Goal: Task Accomplishment & Management: Manage account settings

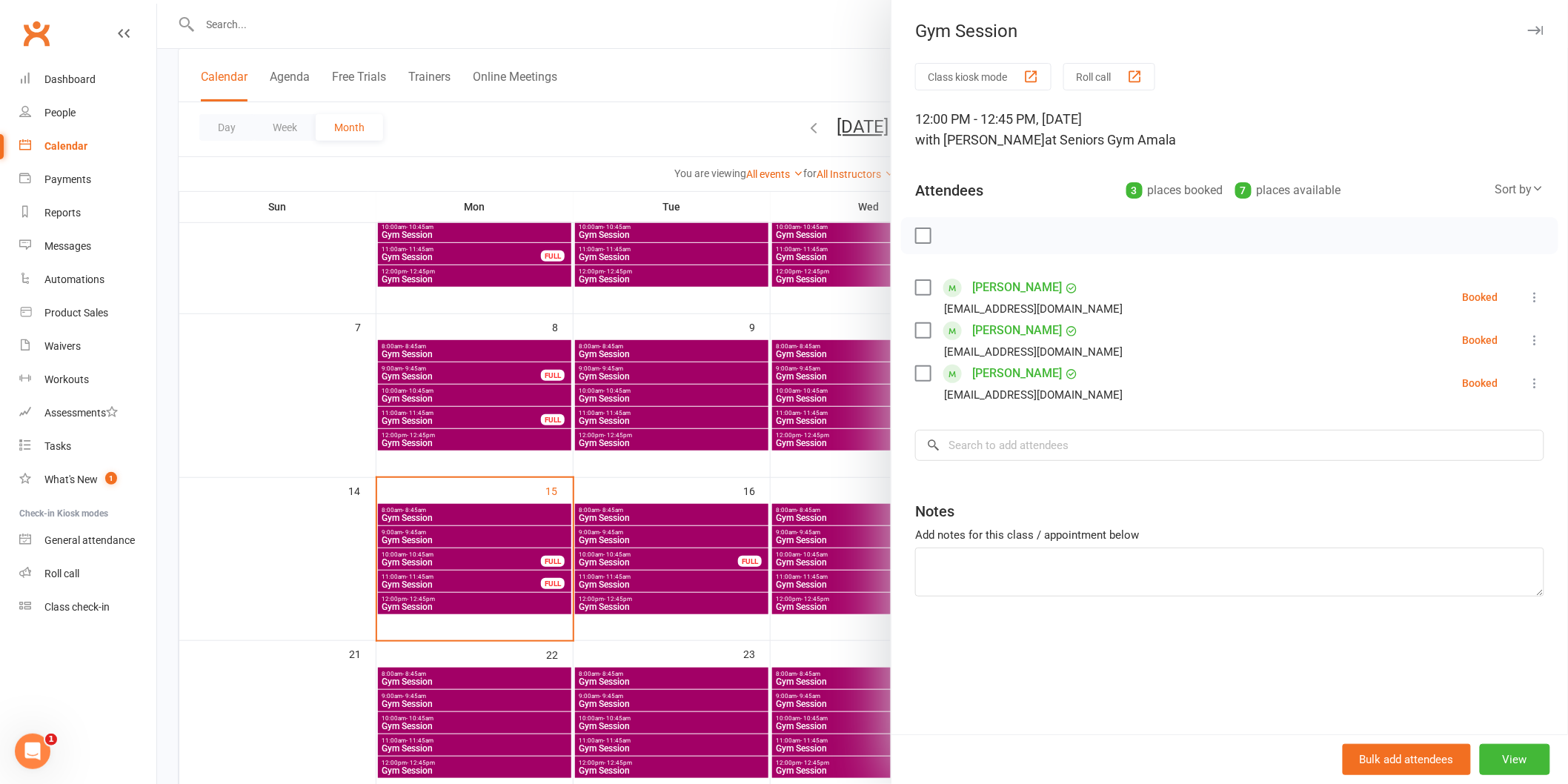
click at [1528, 295] on icon at bounding box center [1535, 298] width 14 height 14
click at [1495, 375] on link "Check in" at bounding box center [1464, 385] width 159 height 30
click at [1526, 348] on button at bounding box center [1535, 341] width 18 height 18
click at [1489, 439] on link "Check in" at bounding box center [1464, 429] width 159 height 30
click at [1528, 387] on icon at bounding box center [1535, 383] width 14 height 14
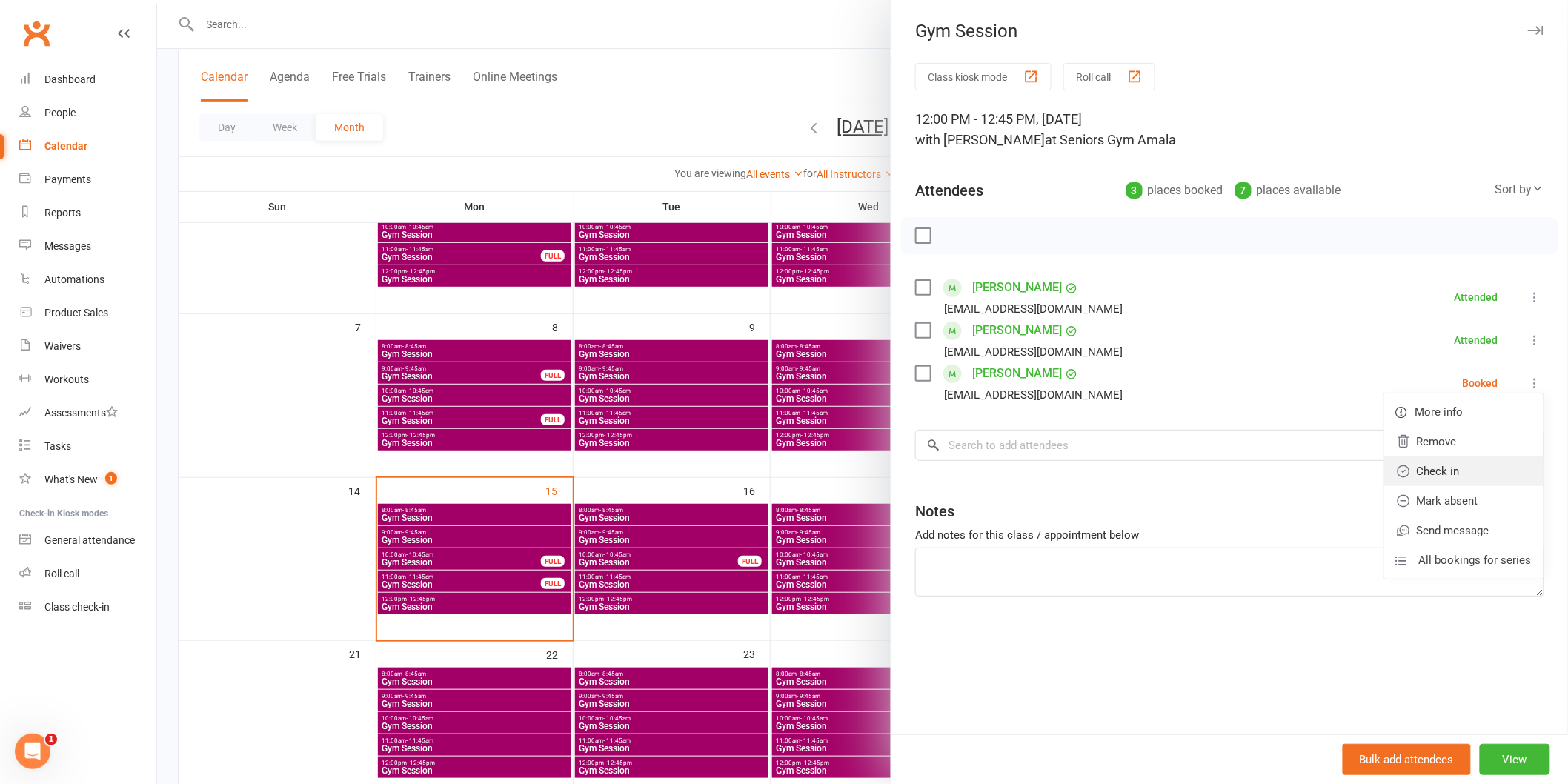
click at [1479, 479] on link "Check in" at bounding box center [1464, 471] width 159 height 30
click at [418, 33] on div at bounding box center [862, 392] width 1411 height 784
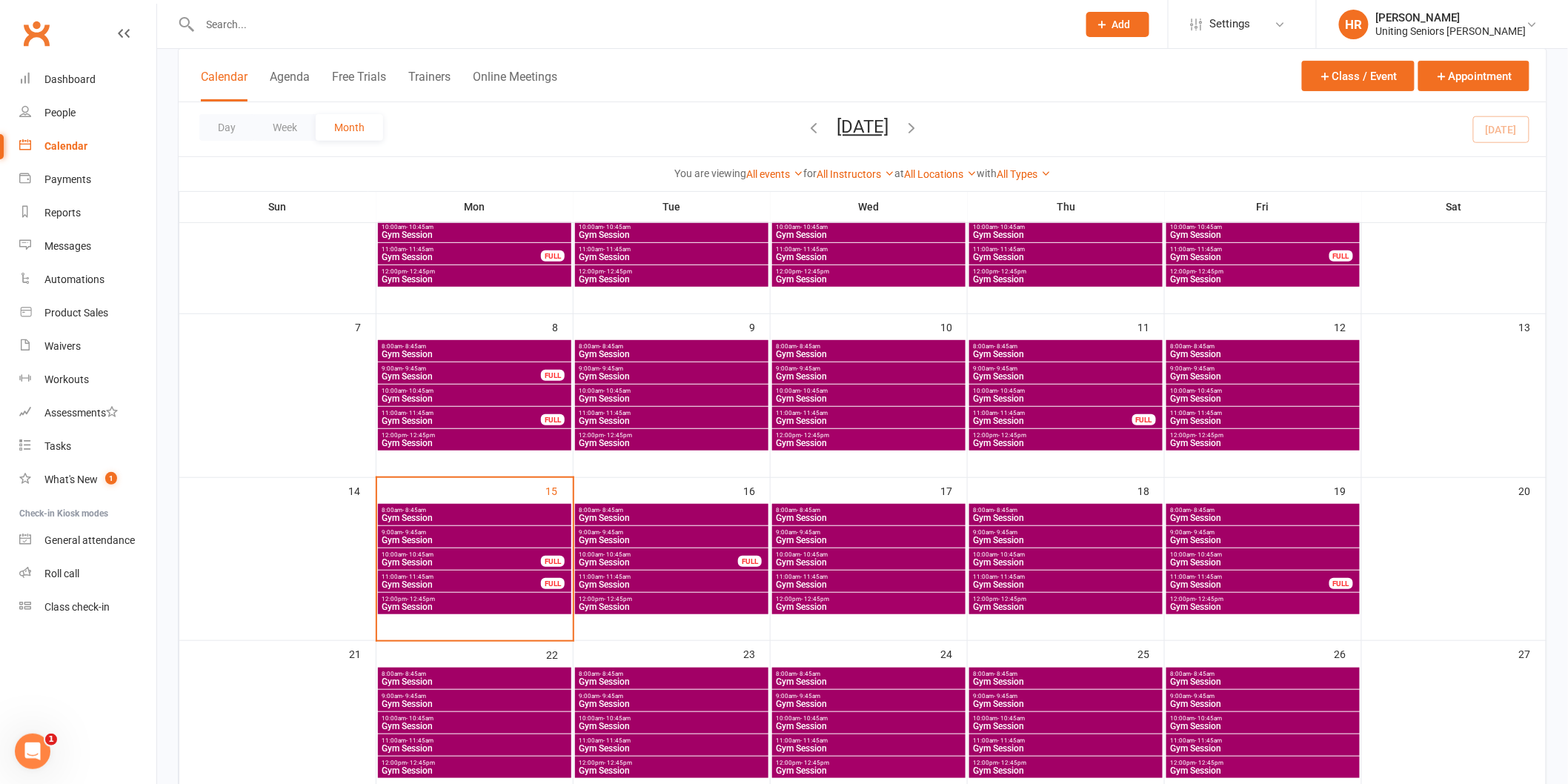
click at [418, 33] on input "text" at bounding box center [631, 24] width 871 height 21
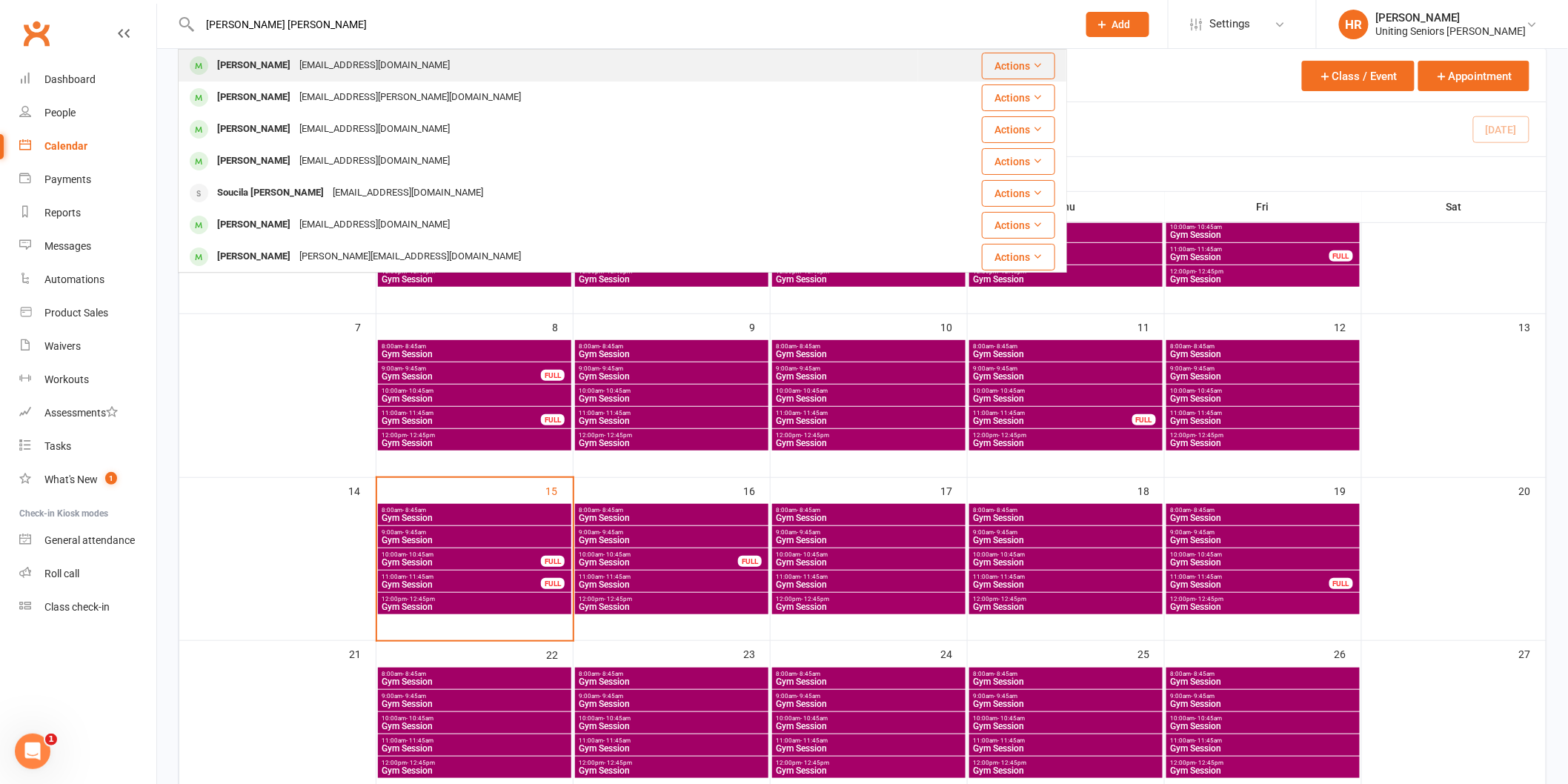
type input "[PERSON_NAME] [PERSON_NAME]"
click at [408, 64] on div "[EMAIL_ADDRESS][DOMAIN_NAME]" at bounding box center [374, 66] width 159 height 22
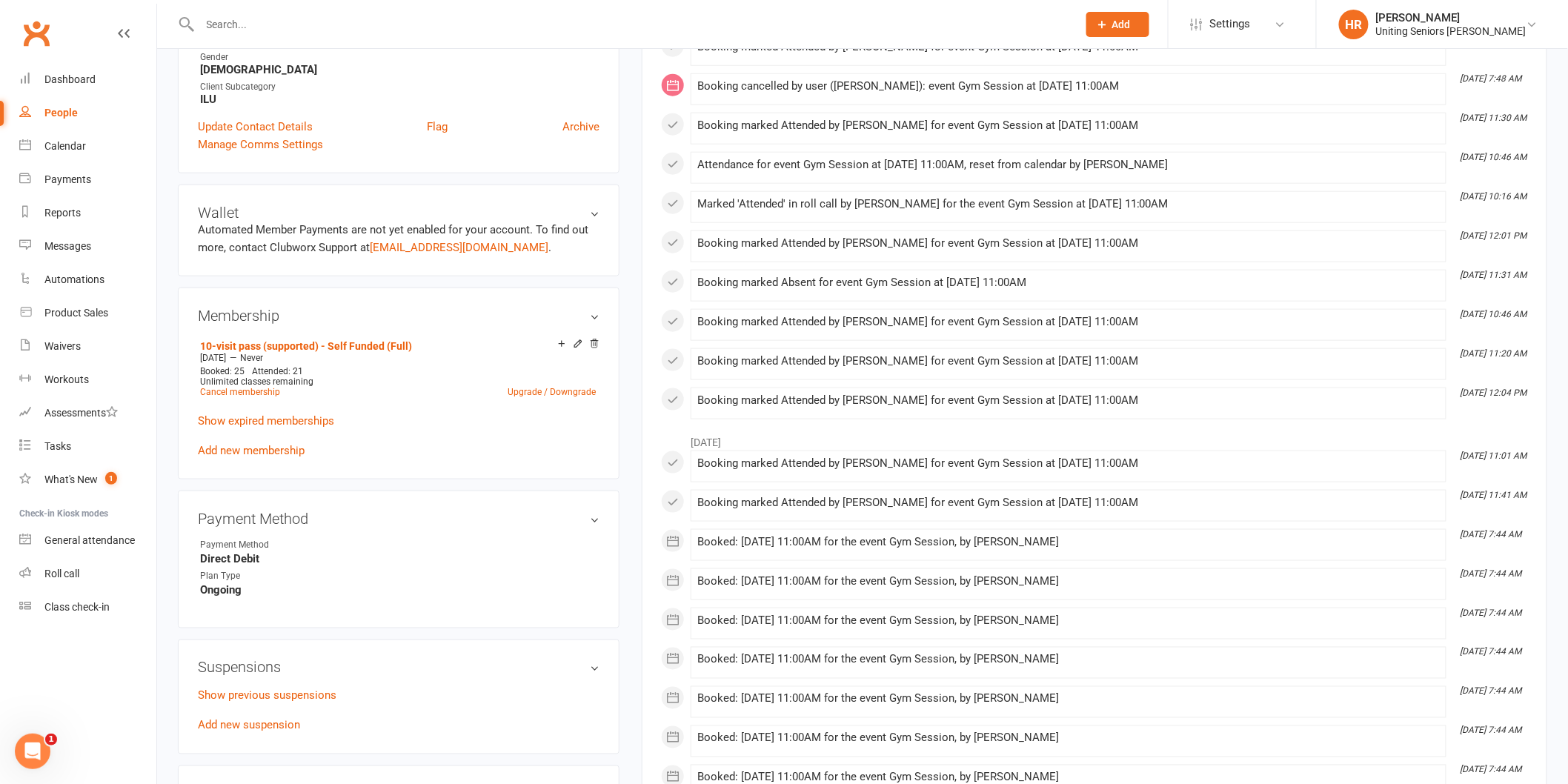
scroll to position [549, 0]
click at [261, 386] on link "Cancel membership" at bounding box center [239, 390] width 80 height 10
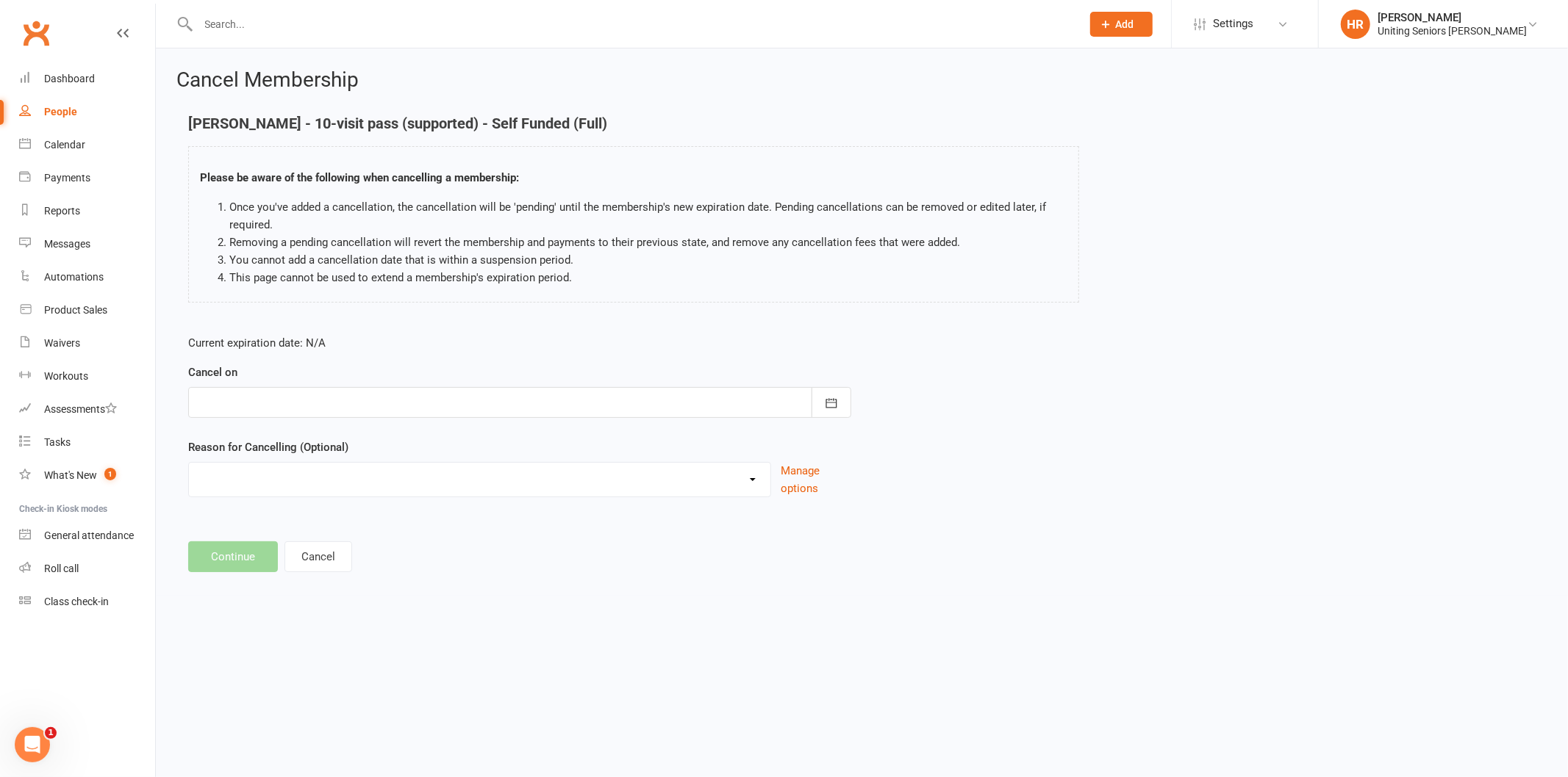
click at [578, 350] on p "Current expiration date: N/A" at bounding box center [520, 343] width 663 height 18
click at [569, 406] on div at bounding box center [520, 402] width 663 height 30
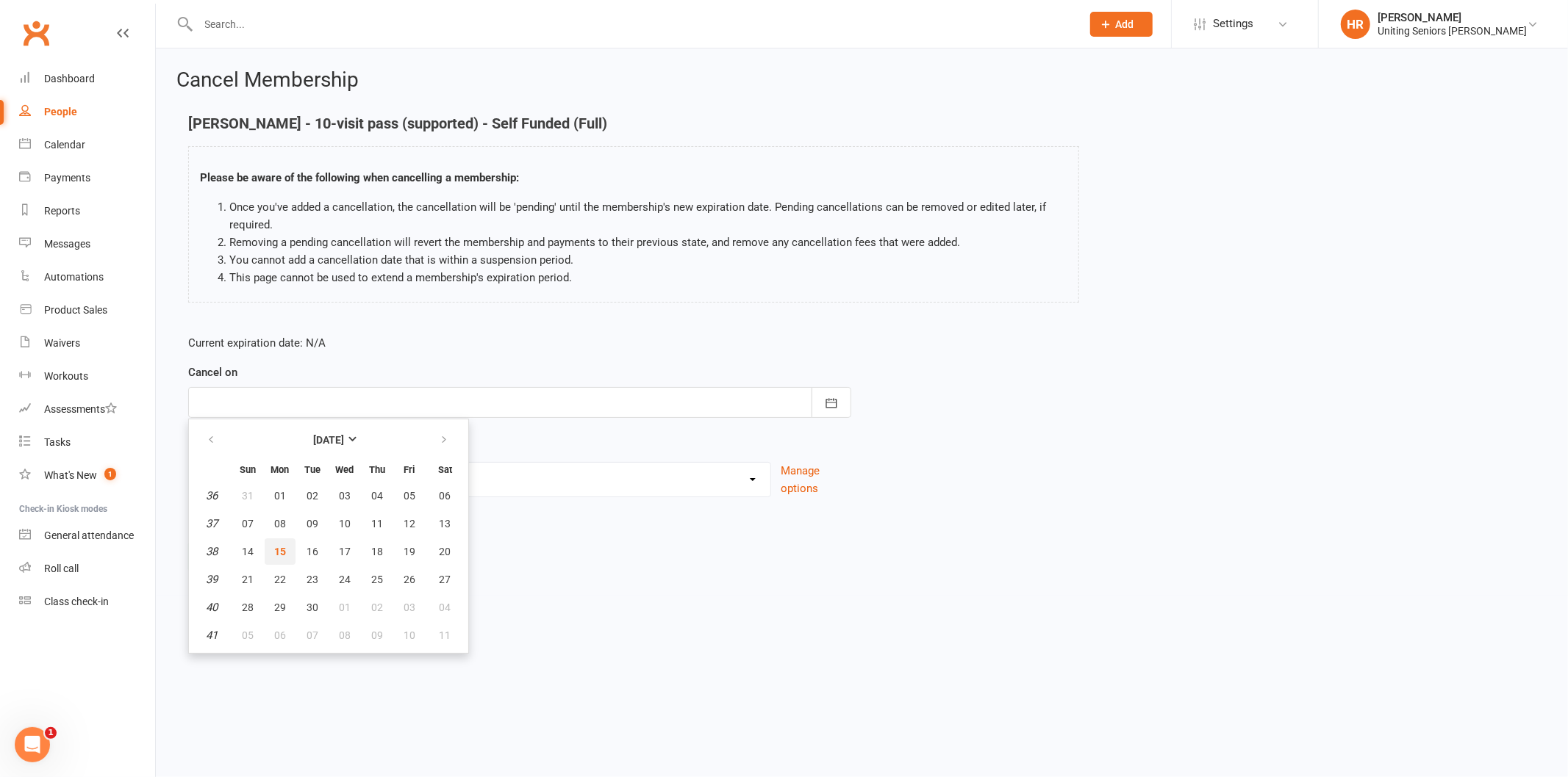
click at [283, 548] on span "15" at bounding box center [280, 551] width 12 height 12
type input "[DATE]"
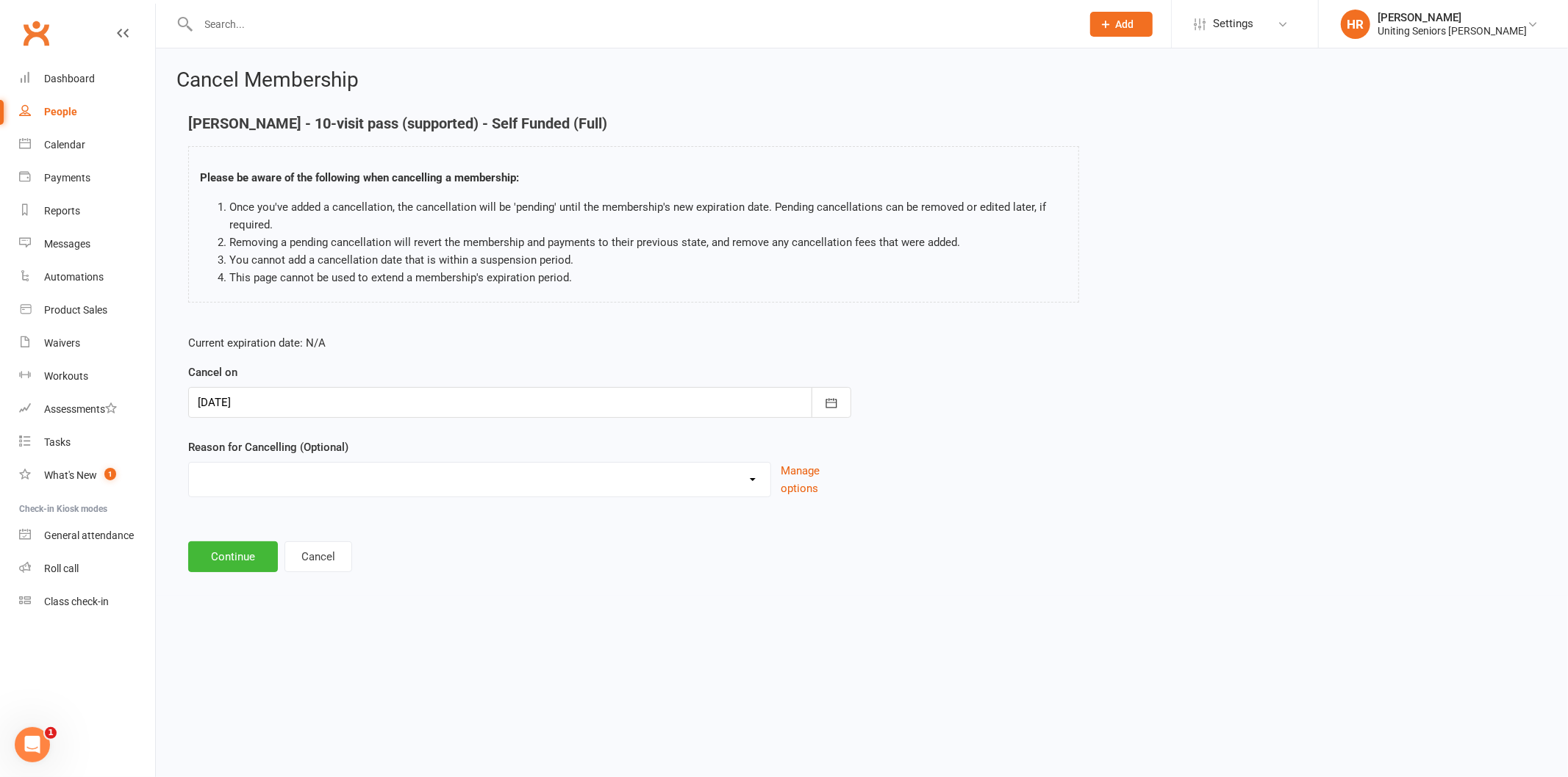
click at [228, 533] on main "[PERSON_NAME] - 10-visit pass (supported) - Self Funded (Full) Please be aware …" at bounding box center [862, 344] width 1371 height 457
click at [228, 553] on button "Continue" at bounding box center [233, 557] width 90 height 30
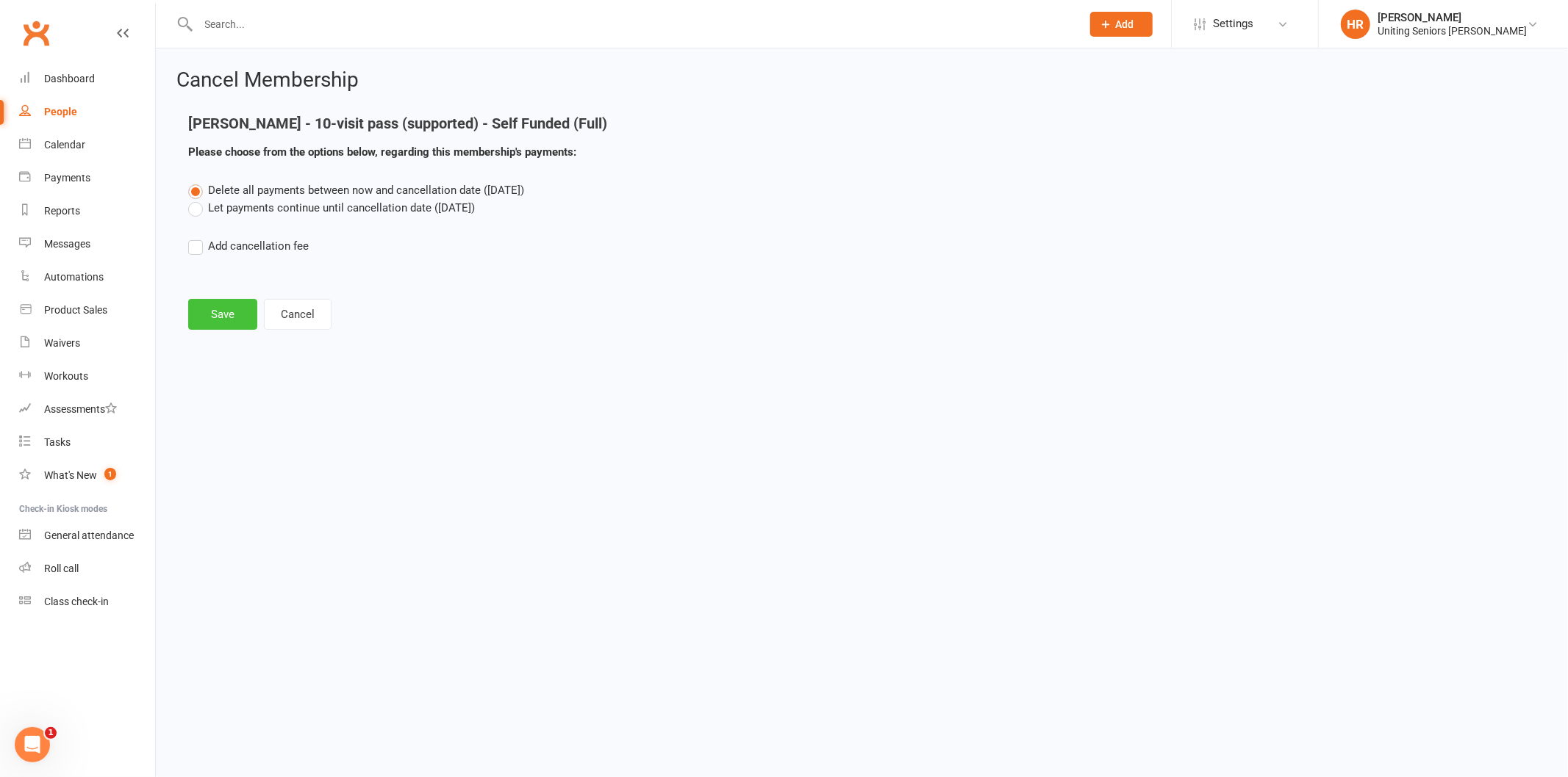
click at [212, 301] on button "Save" at bounding box center [222, 315] width 69 height 30
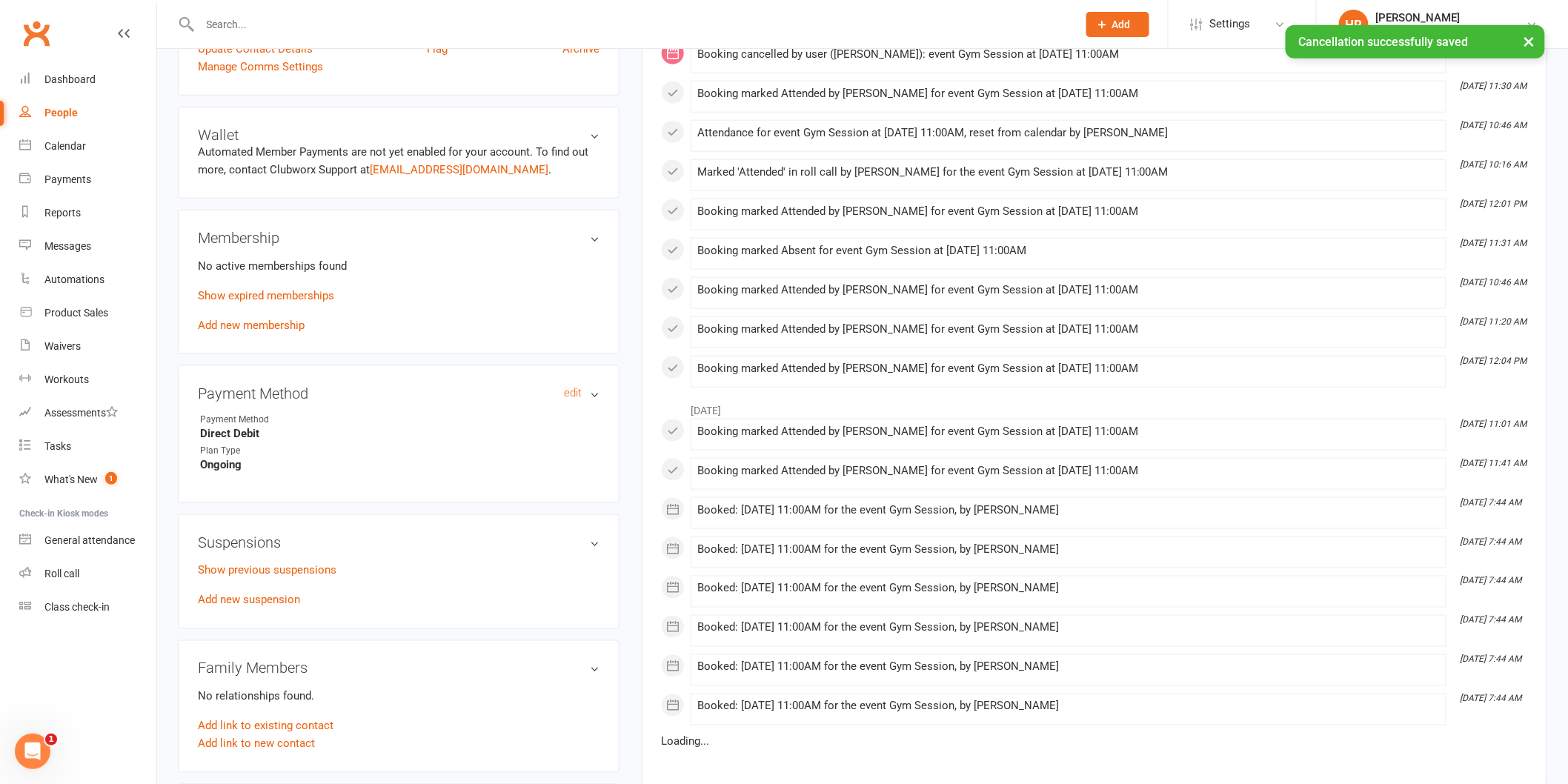
scroll to position [619, 0]
click at [256, 318] on link "Add new membership" at bounding box center [251, 325] width 107 height 14
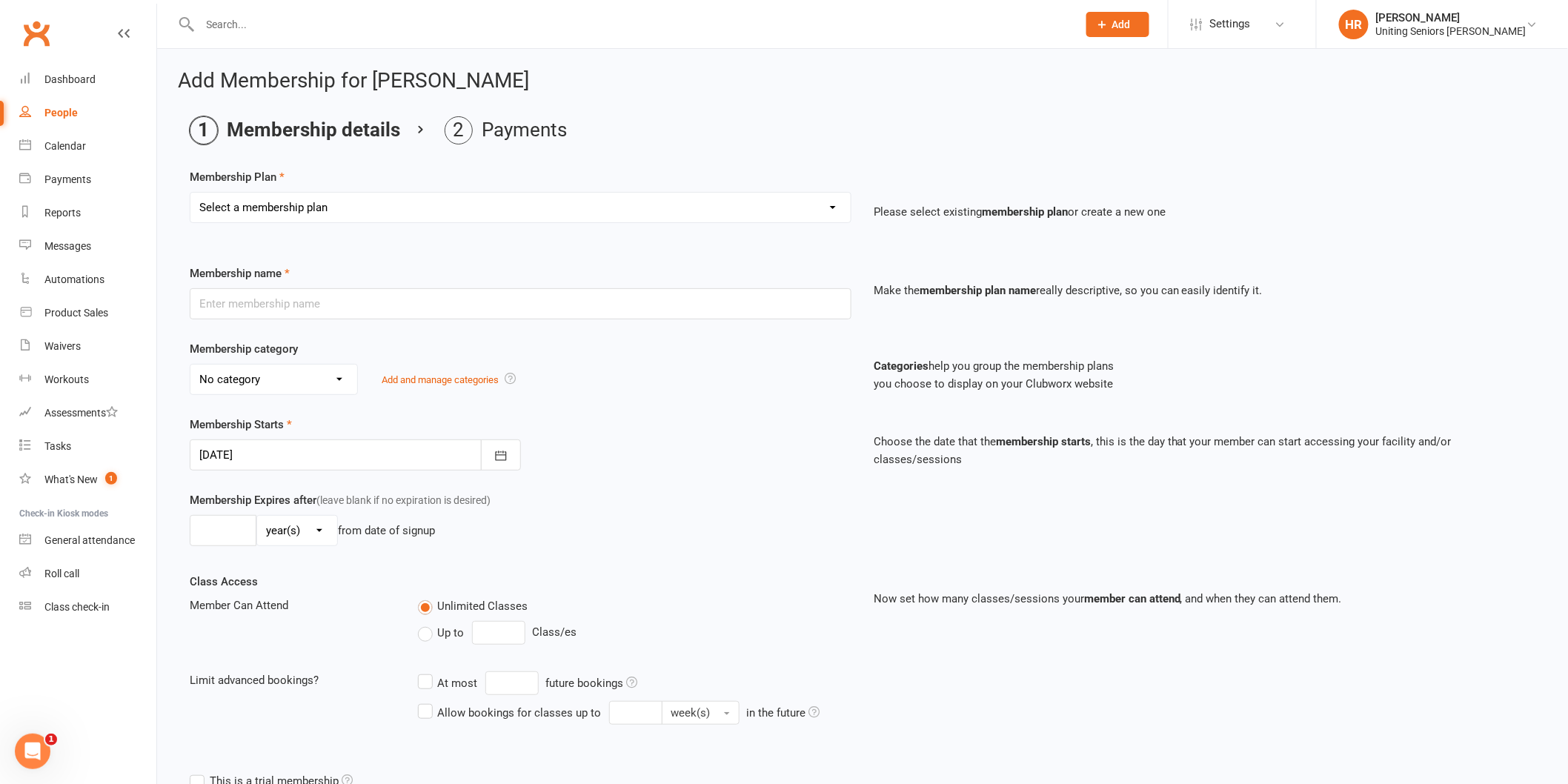
click at [405, 196] on select "Select a membership plan Create new Membership Plan Initial Assessment + Set Up…" at bounding box center [521, 207] width 661 height 30
select select "8"
click at [191, 193] on select "Select a membership plan Create new Membership Plan Initial Assessment + Set Up…" at bounding box center [521, 207] width 661 height 30
type input "Gym Monthly - Self Funded (Full)"
select select "4"
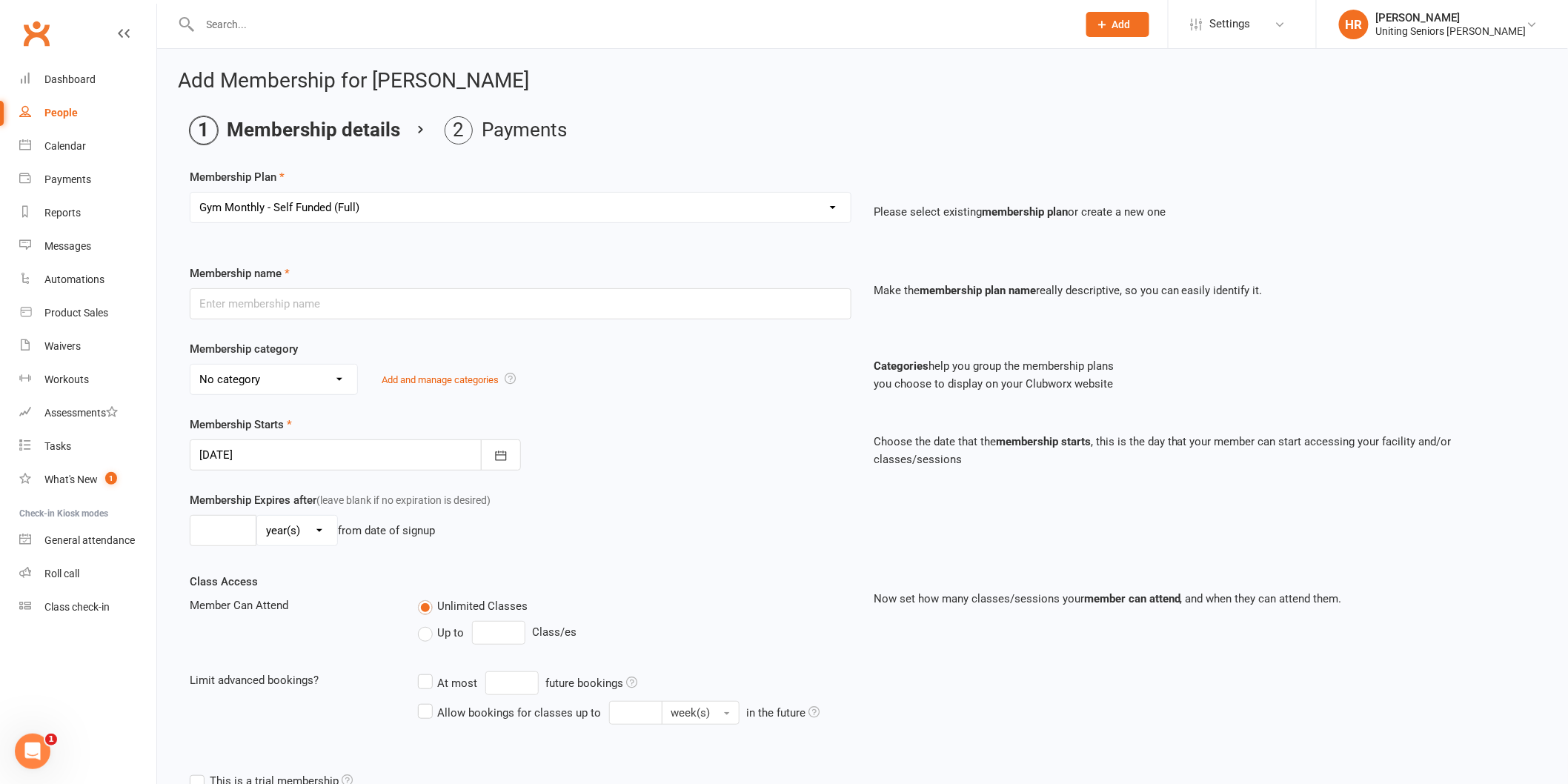
type input "0"
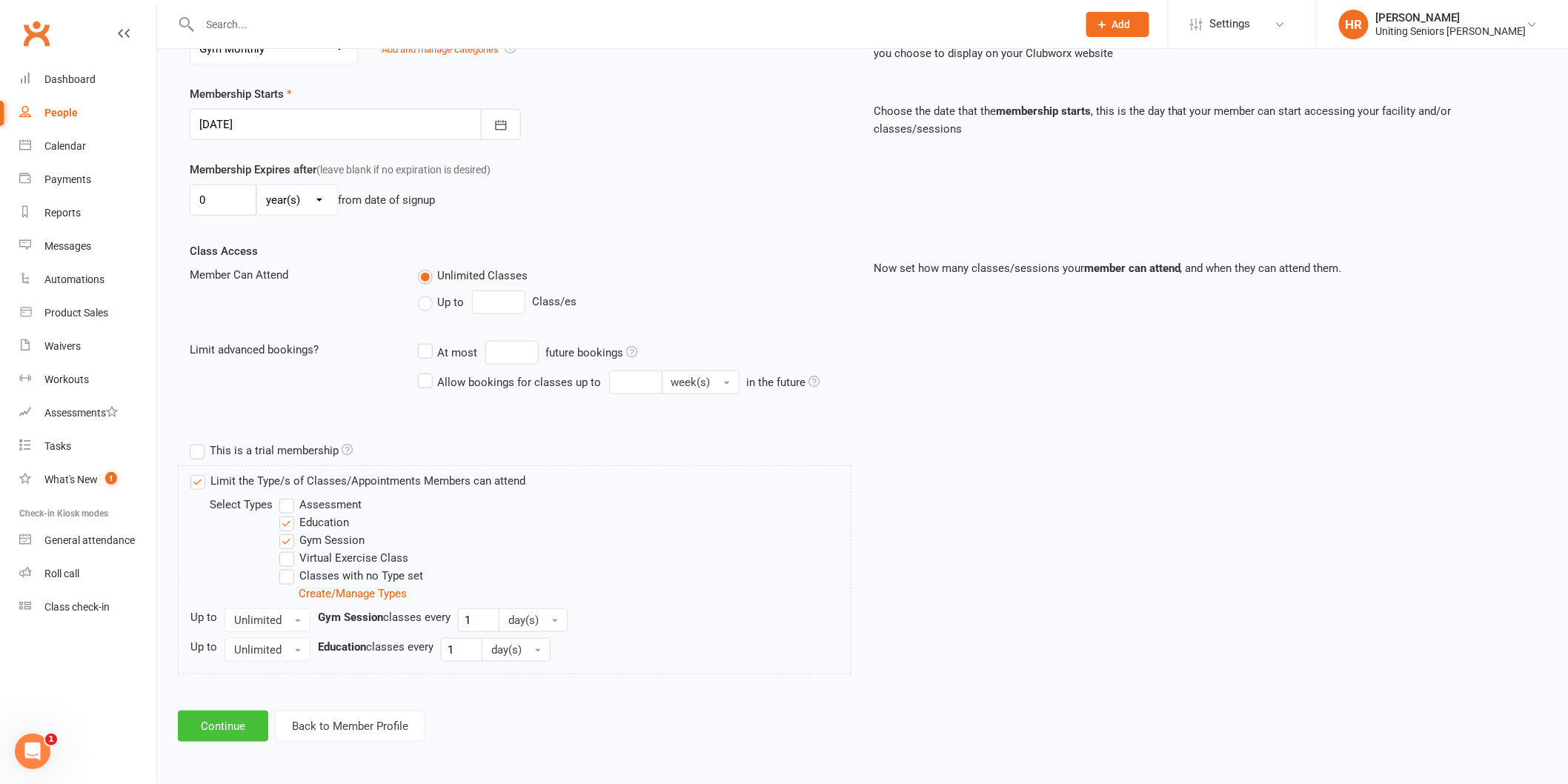
click at [256, 722] on button "Continue" at bounding box center [223, 726] width 90 height 31
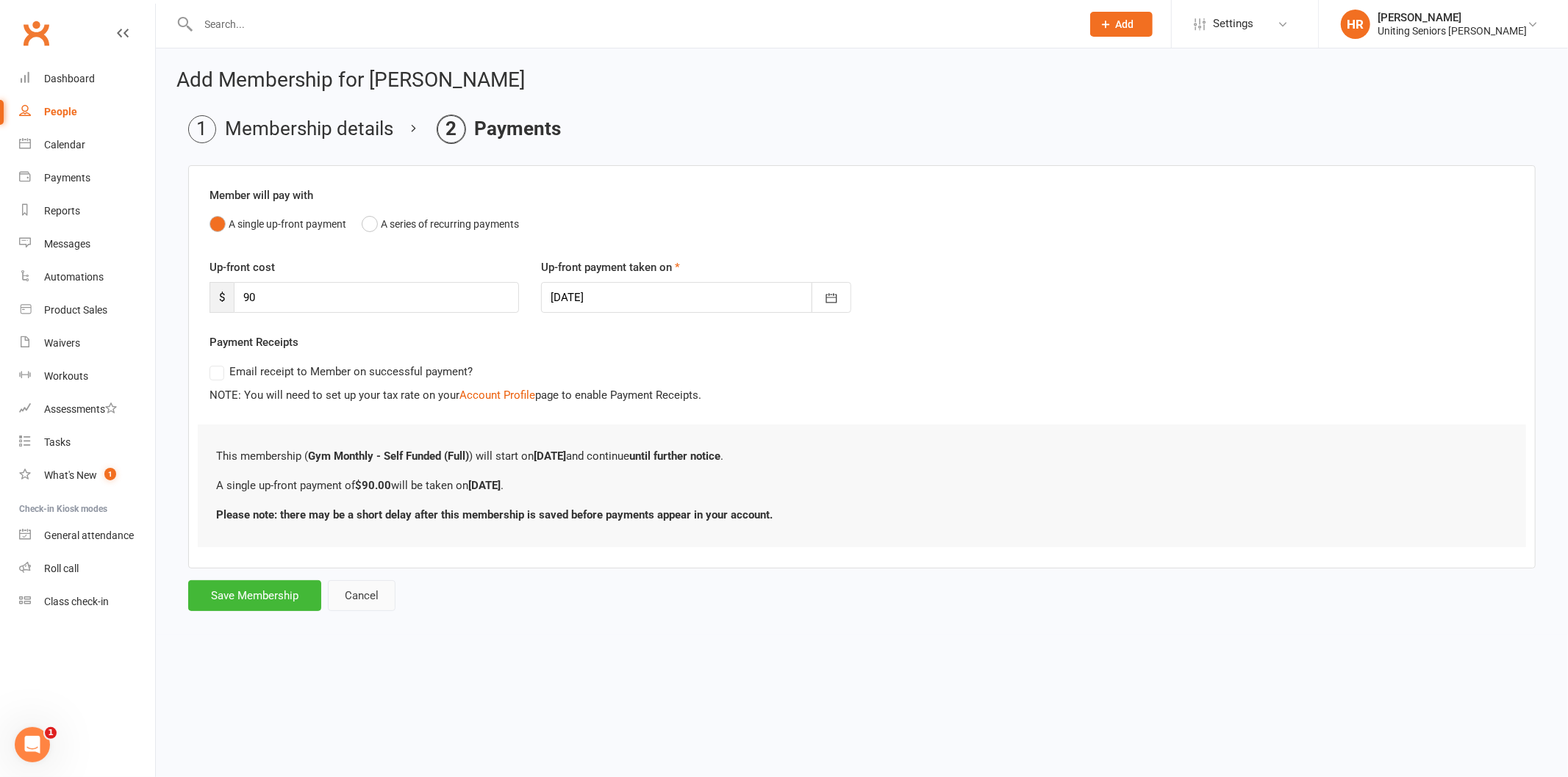
click at [359, 585] on button "Cancel" at bounding box center [361, 596] width 67 height 30
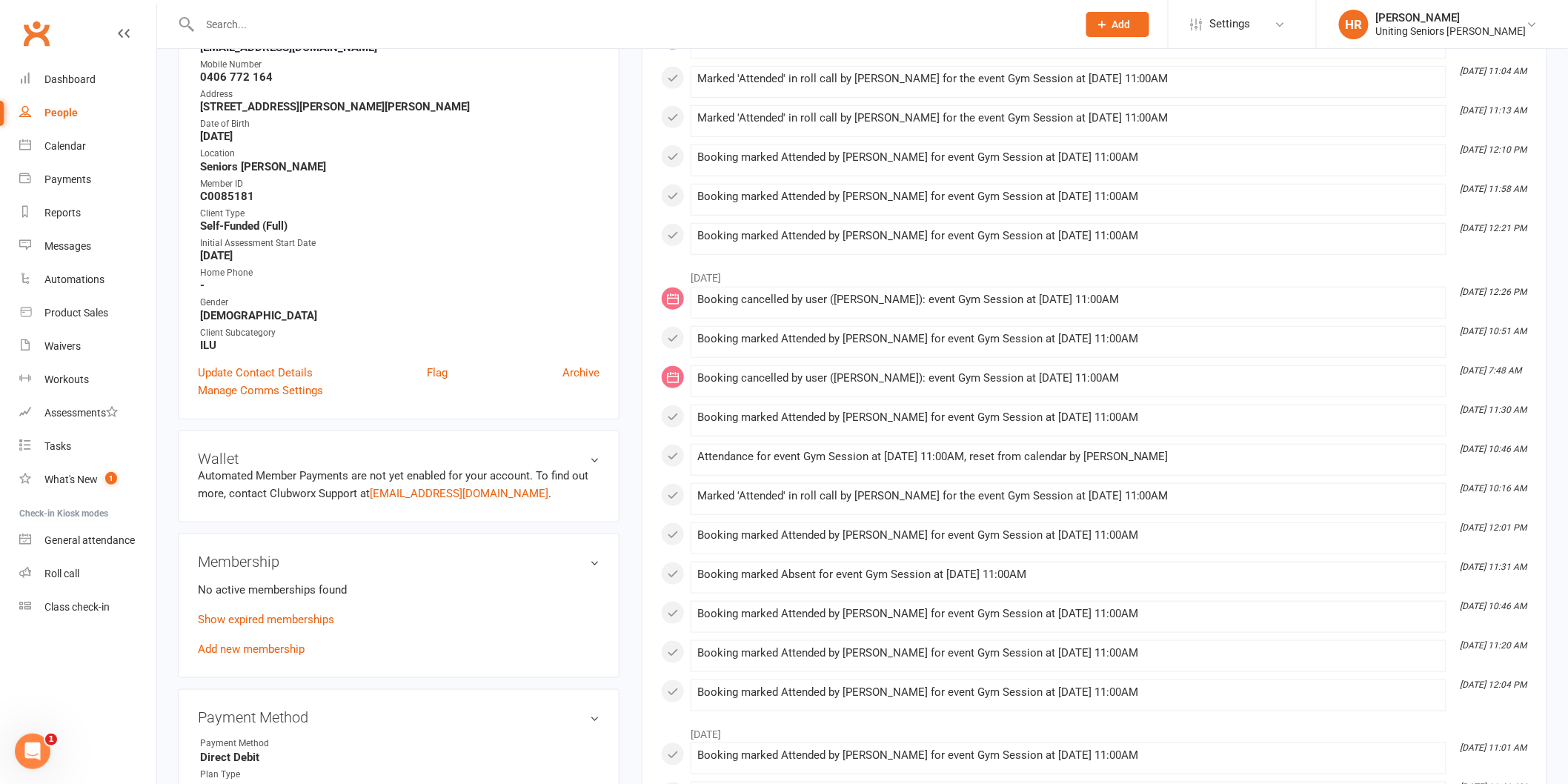
scroll to position [454, 0]
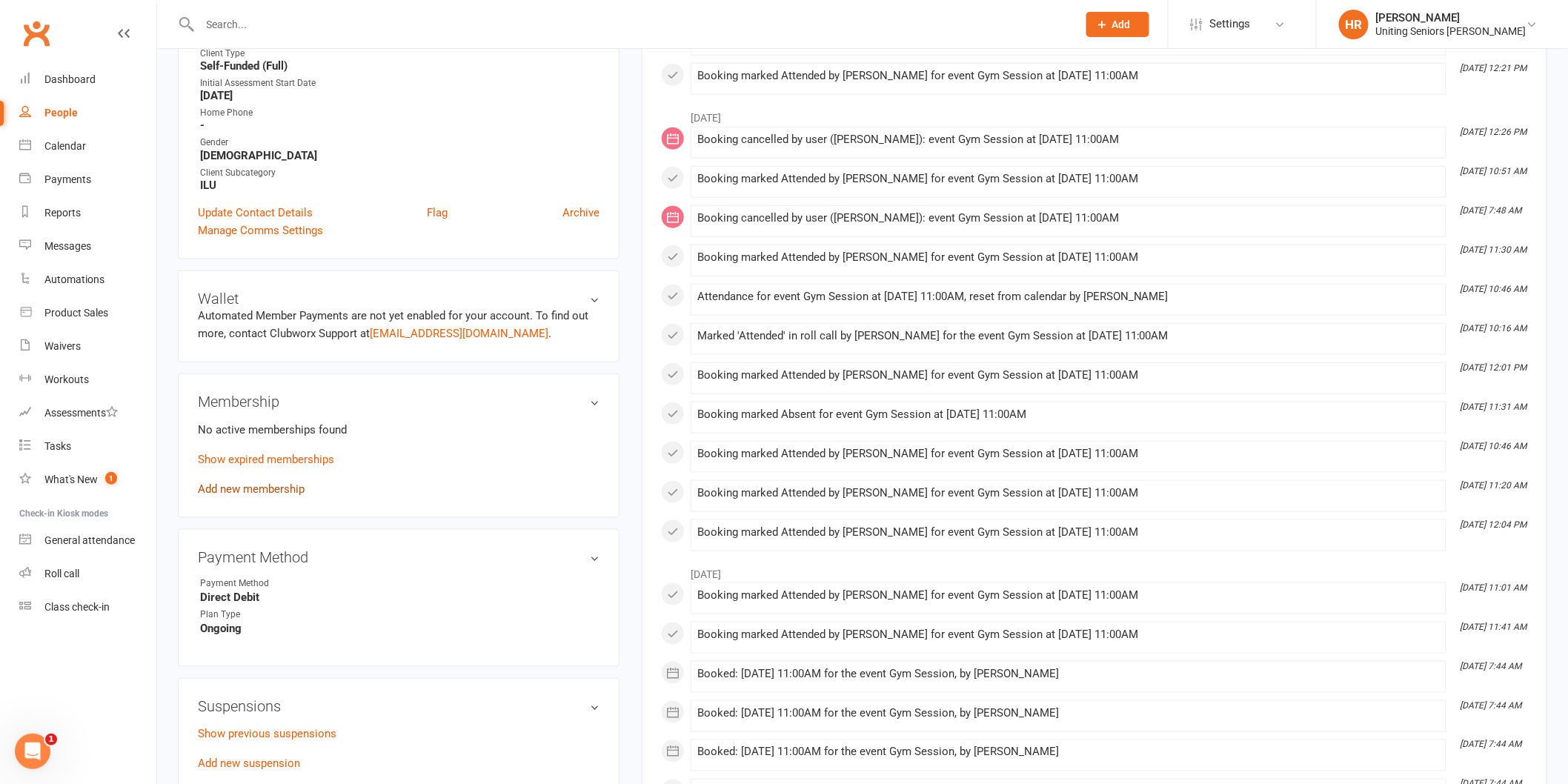
click at [239, 485] on link "Add new membership" at bounding box center [251, 489] width 107 height 14
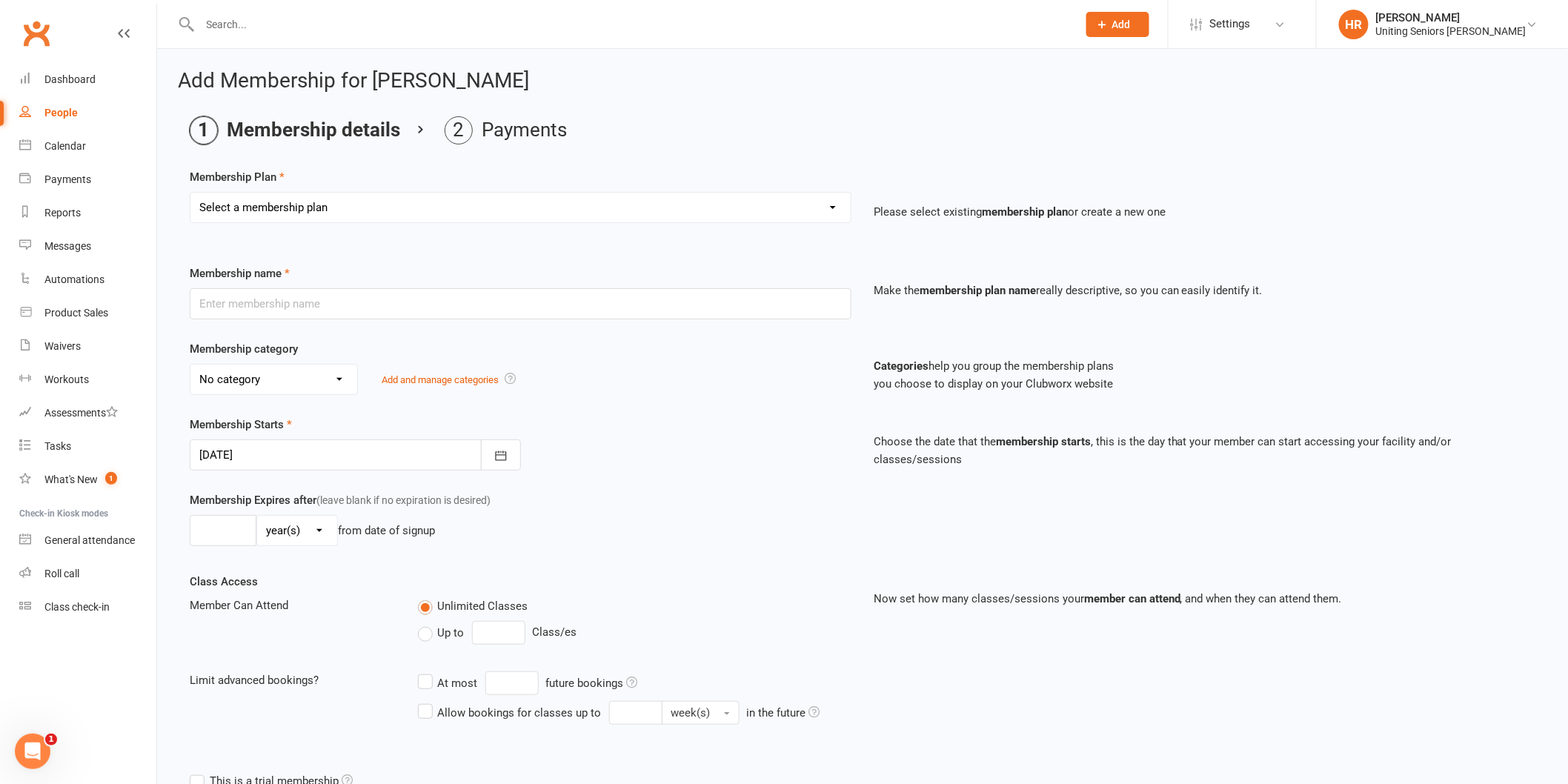
click at [269, 211] on select "Select a membership plan Create new Membership Plan Initial Assessment + Set Up…" at bounding box center [521, 207] width 661 height 30
select select "18"
click at [191, 193] on select "Select a membership plan Create new Membership Plan Initial Assessment + Set Up…" at bounding box center [521, 207] width 661 height 30
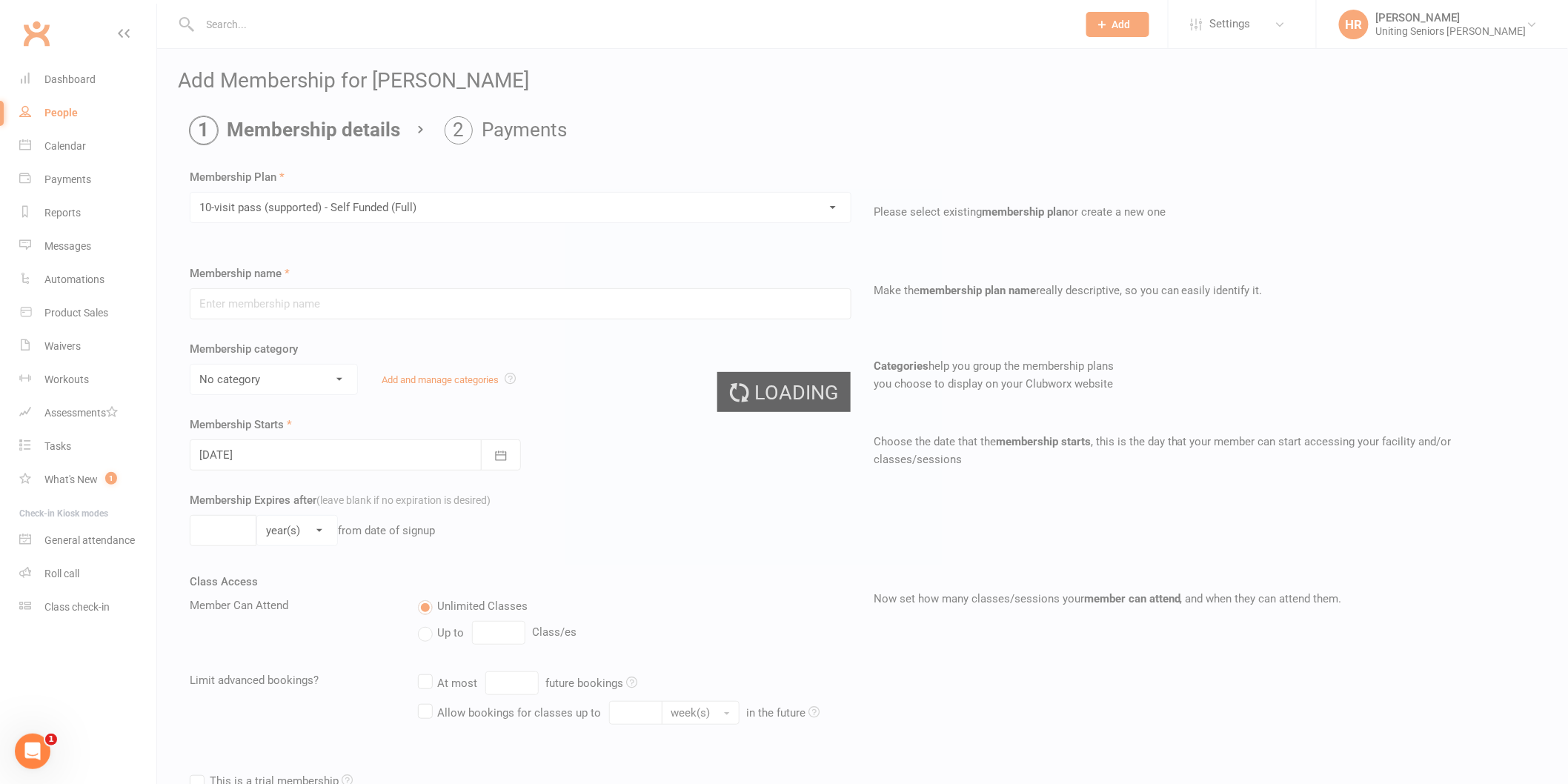
type input "10-visit pass (supported) - Self Funded (Full)"
select select "0"
type input "0"
select select "2"
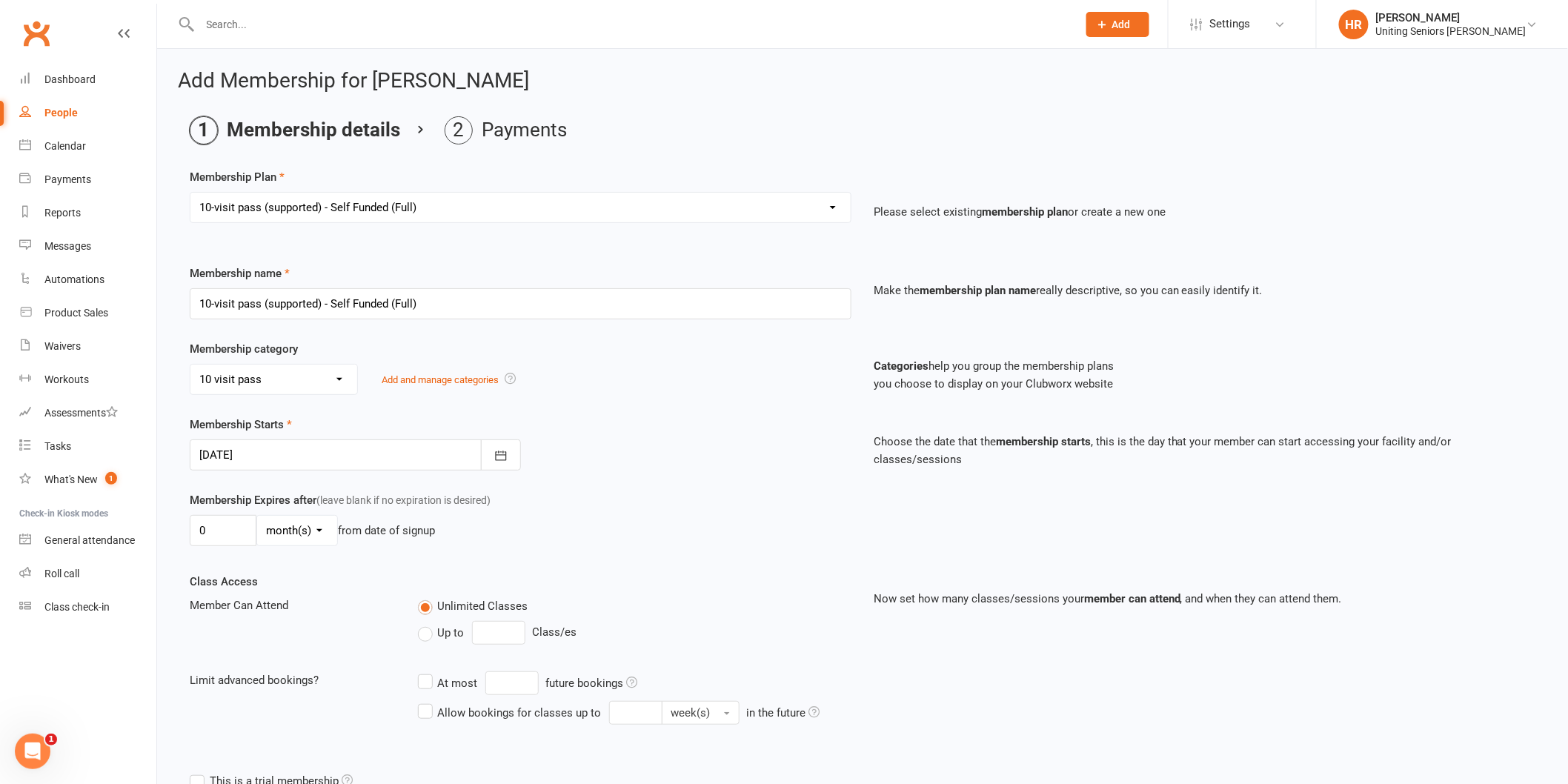
scroll to position [331, 0]
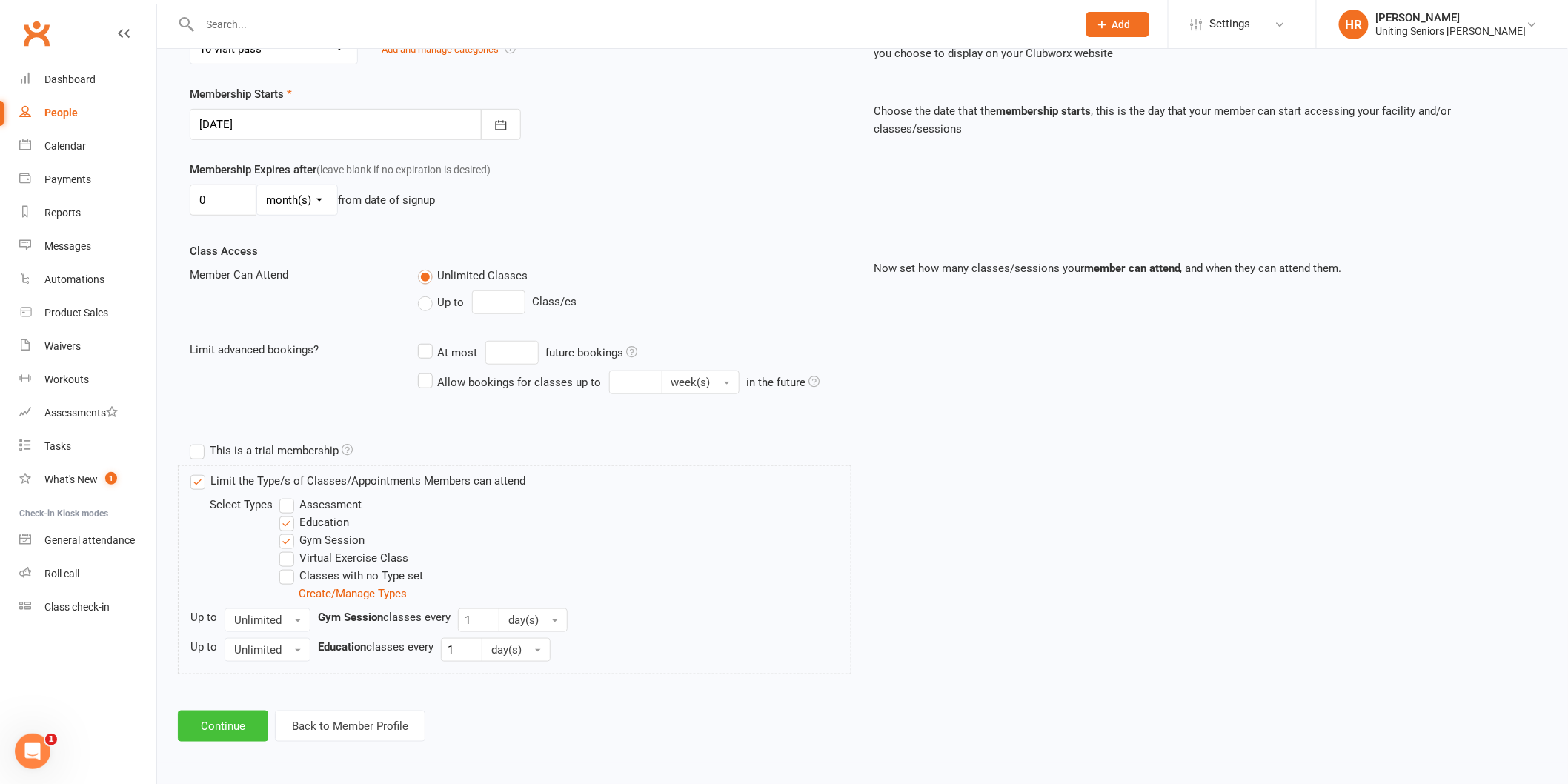
click at [246, 721] on button "Continue" at bounding box center [223, 726] width 90 height 31
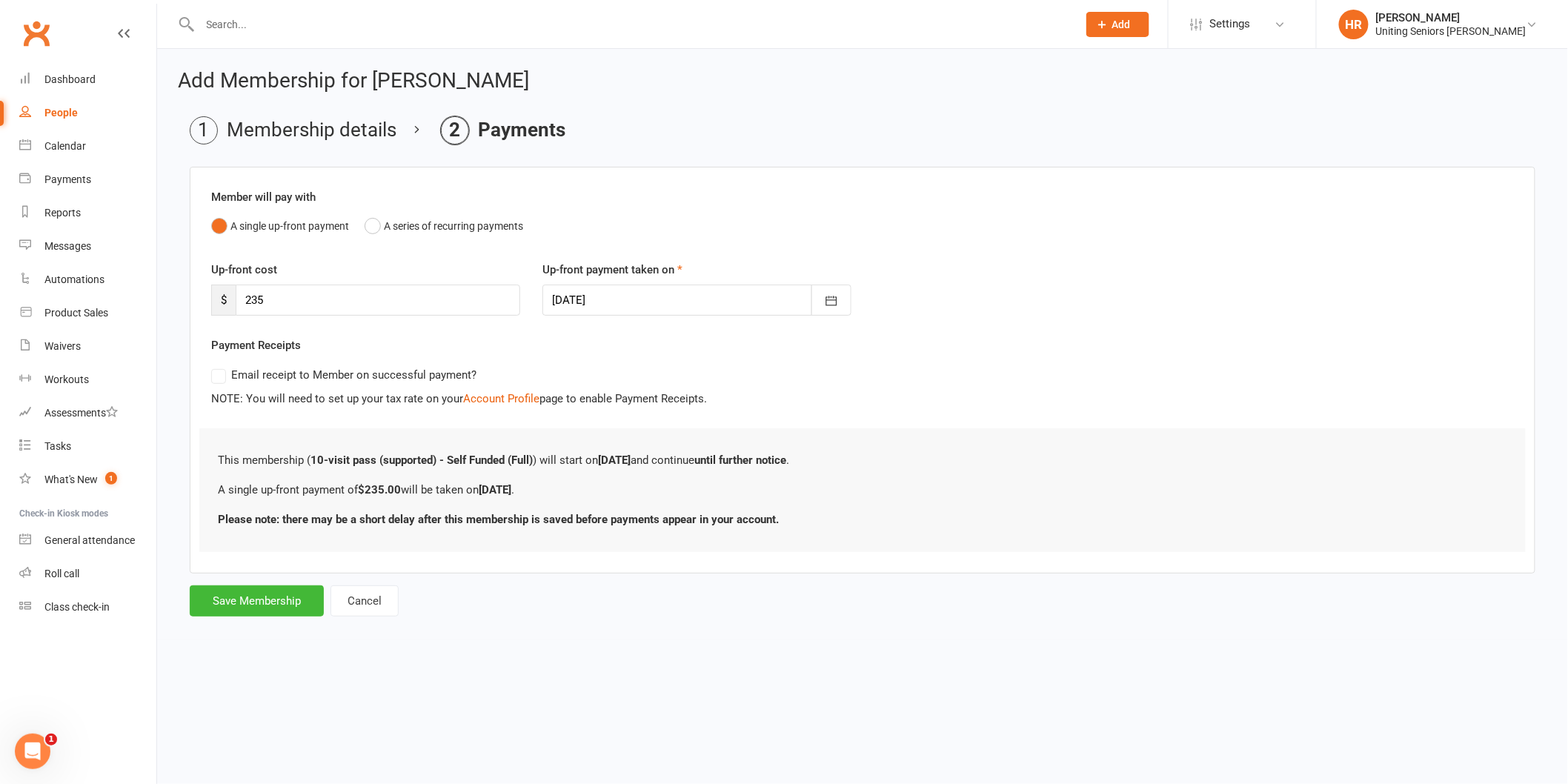
scroll to position [0, 0]
click at [243, 603] on button "Save Membership" at bounding box center [257, 601] width 134 height 31
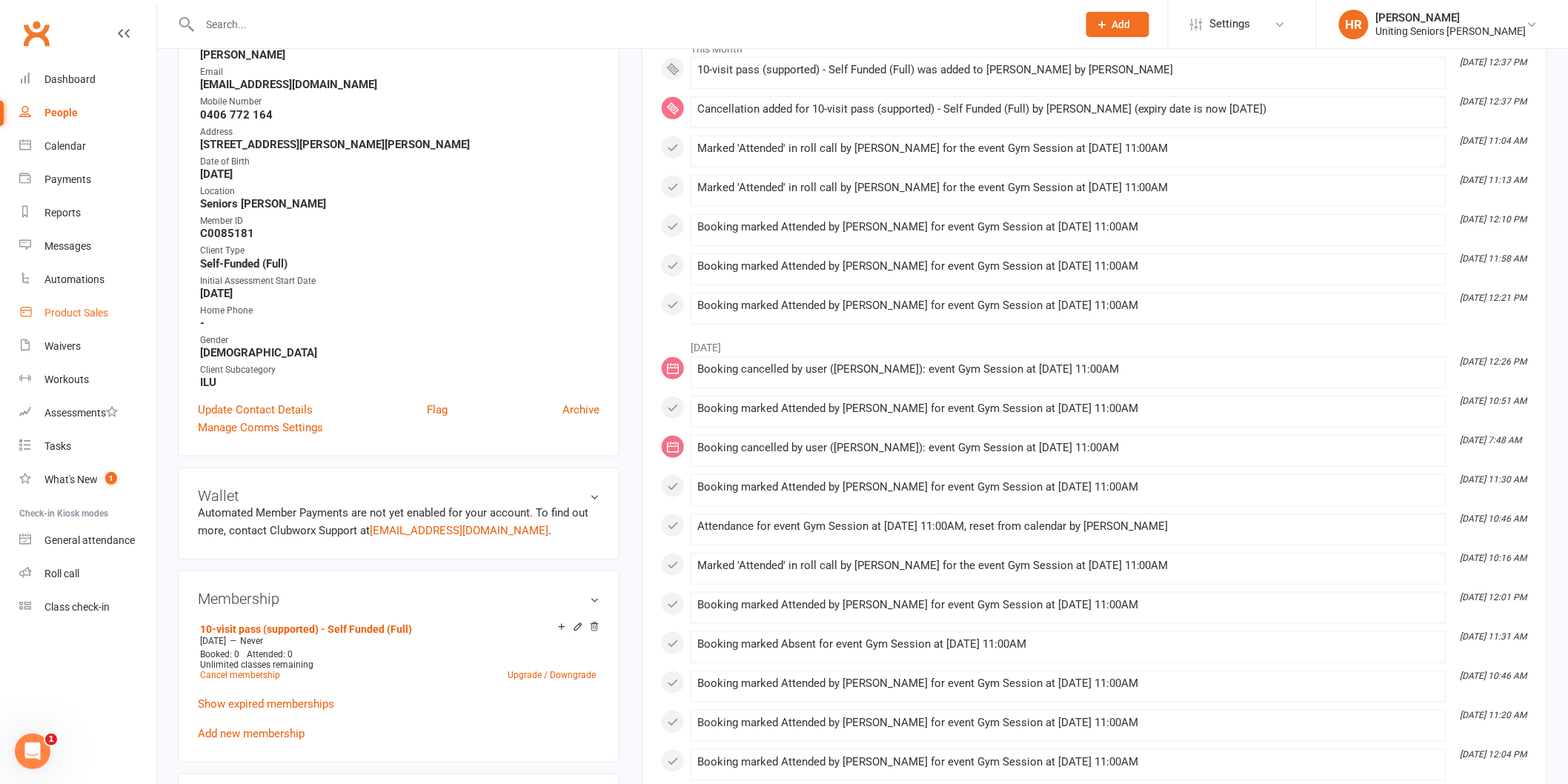
scroll to position [262, 0]
click at [61, 218] on div "Reports" at bounding box center [62, 213] width 36 height 12
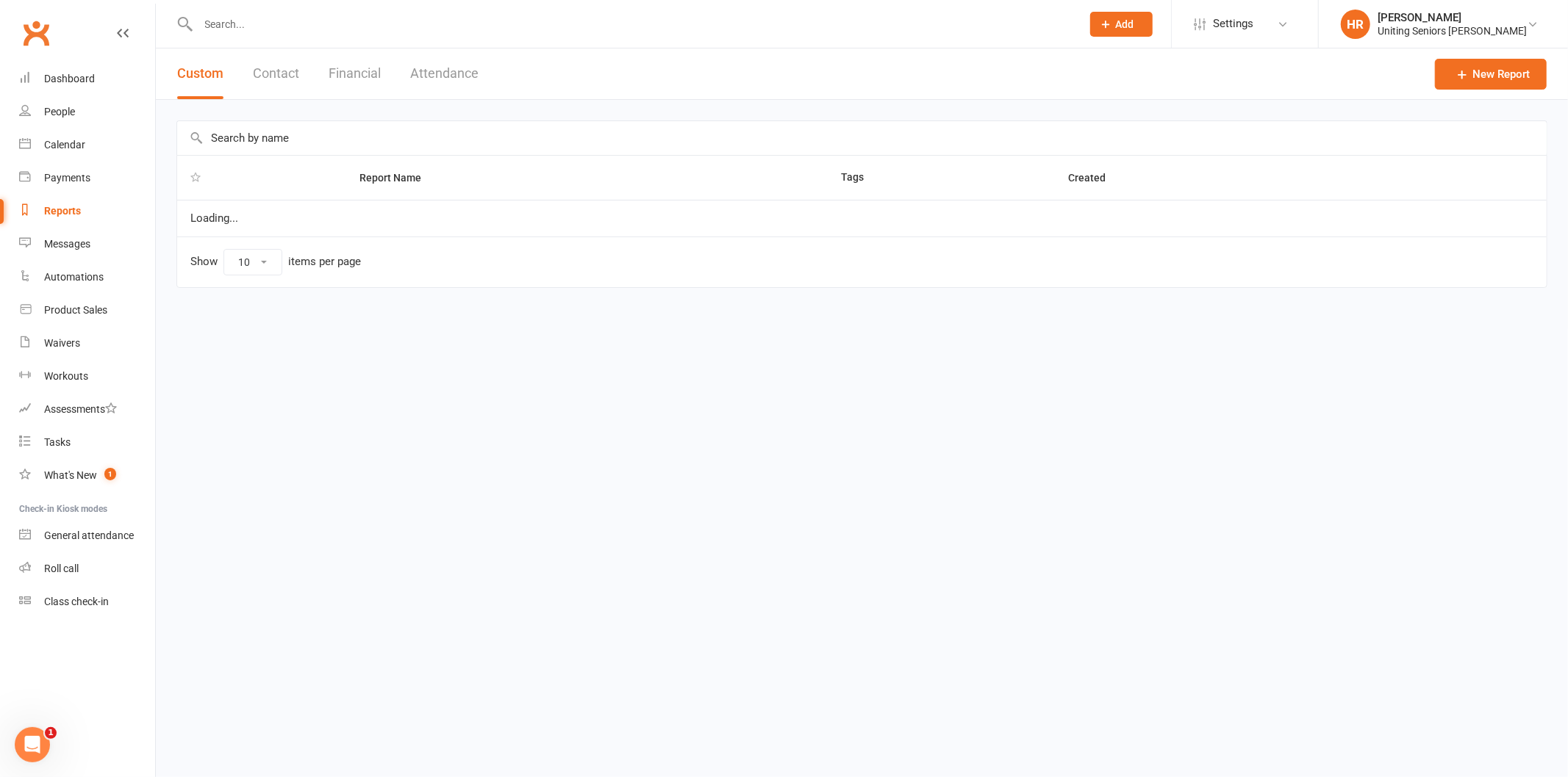
select select "100"
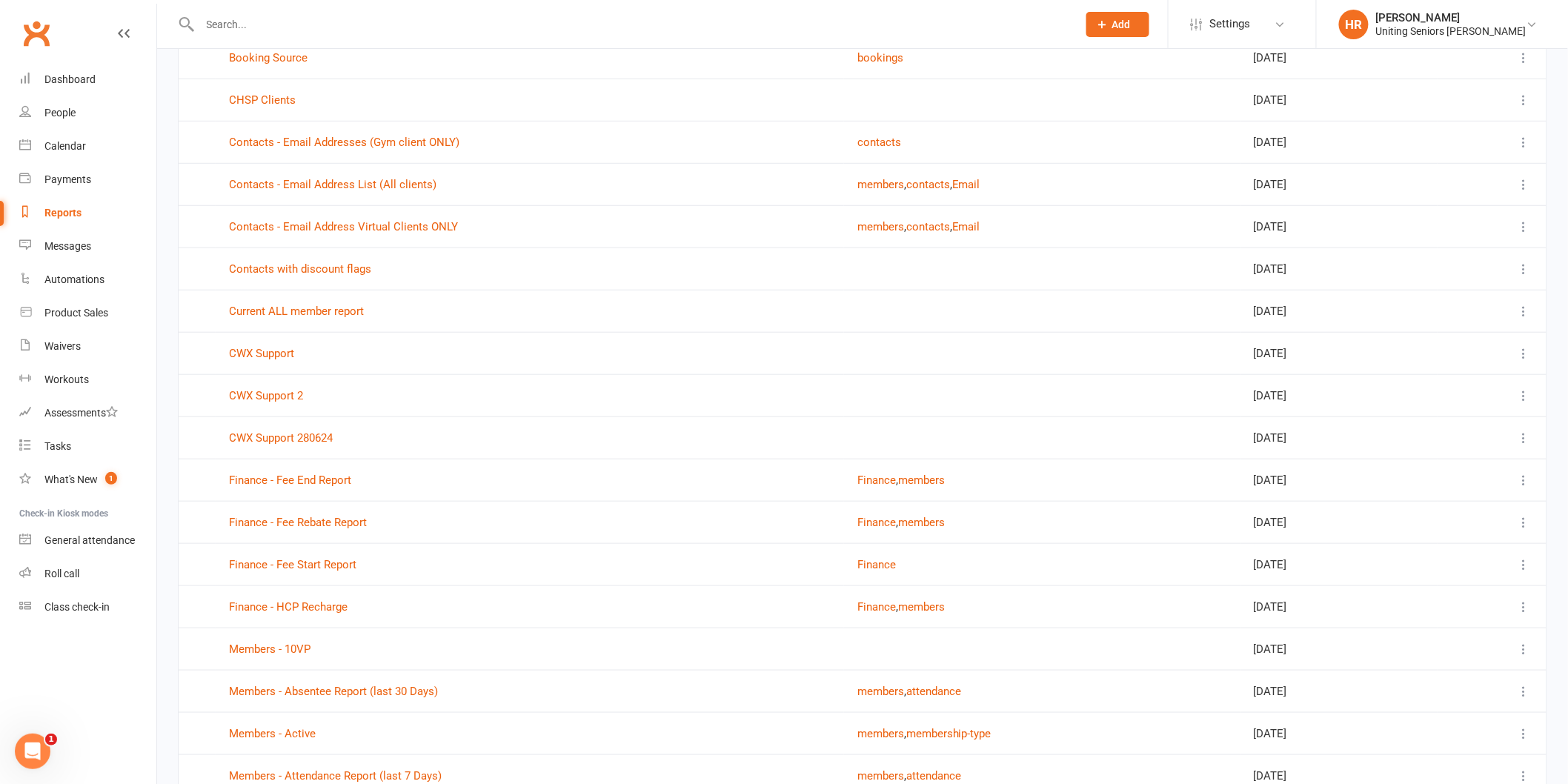
scroll to position [381, 0]
click at [315, 562] on link "Finance - Fee Start Report" at bounding box center [292, 561] width 127 height 14
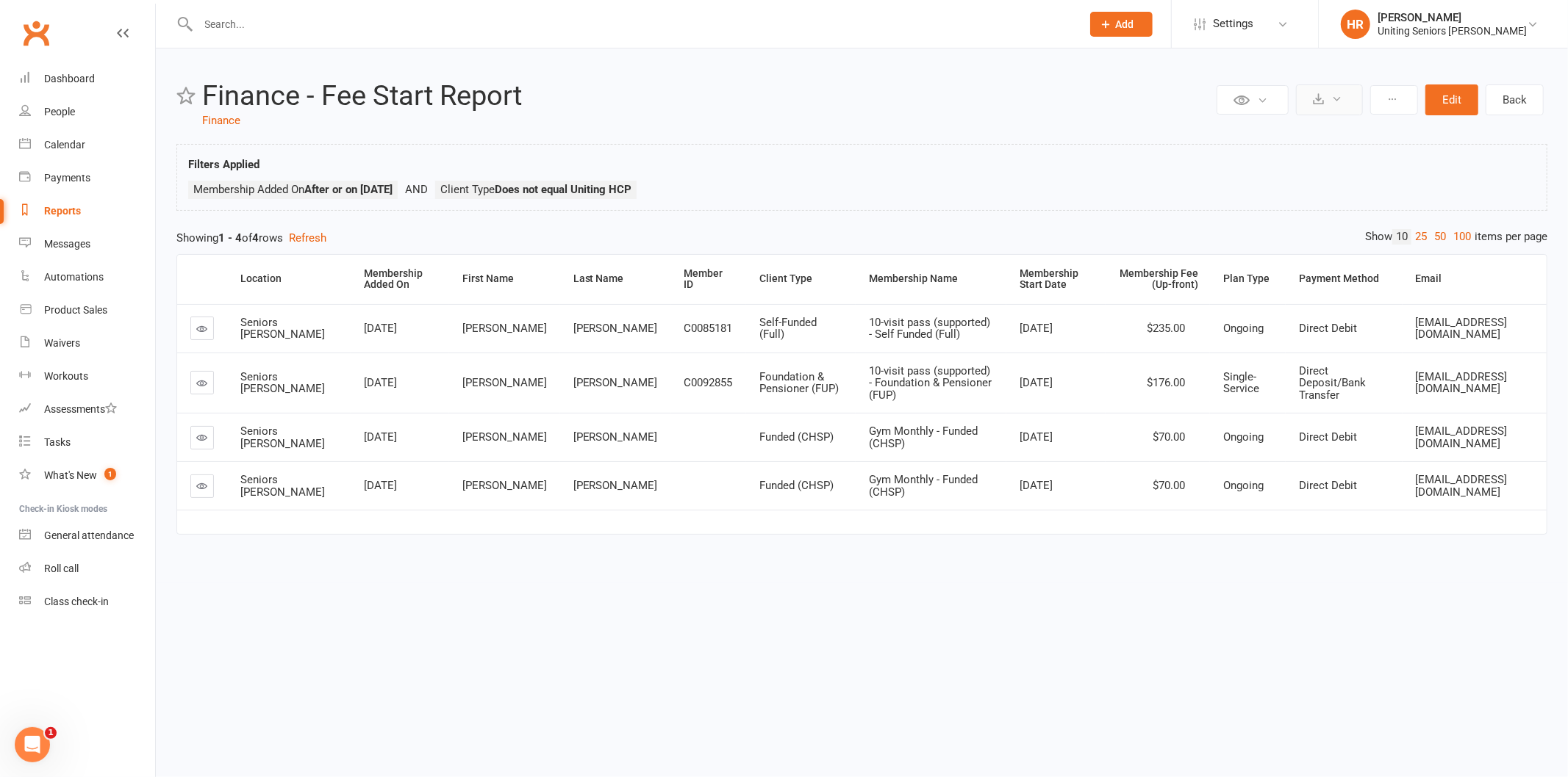
click at [1338, 110] on button at bounding box center [1330, 99] width 67 height 30
click at [1332, 143] on link "Export to CSV" at bounding box center [1285, 134] width 154 height 30
click at [261, 43] on div at bounding box center [624, 23] width 895 height 47
click at [258, 37] on div at bounding box center [624, 23] width 895 height 47
click at [246, 25] on input "text" at bounding box center [632, 24] width 877 height 21
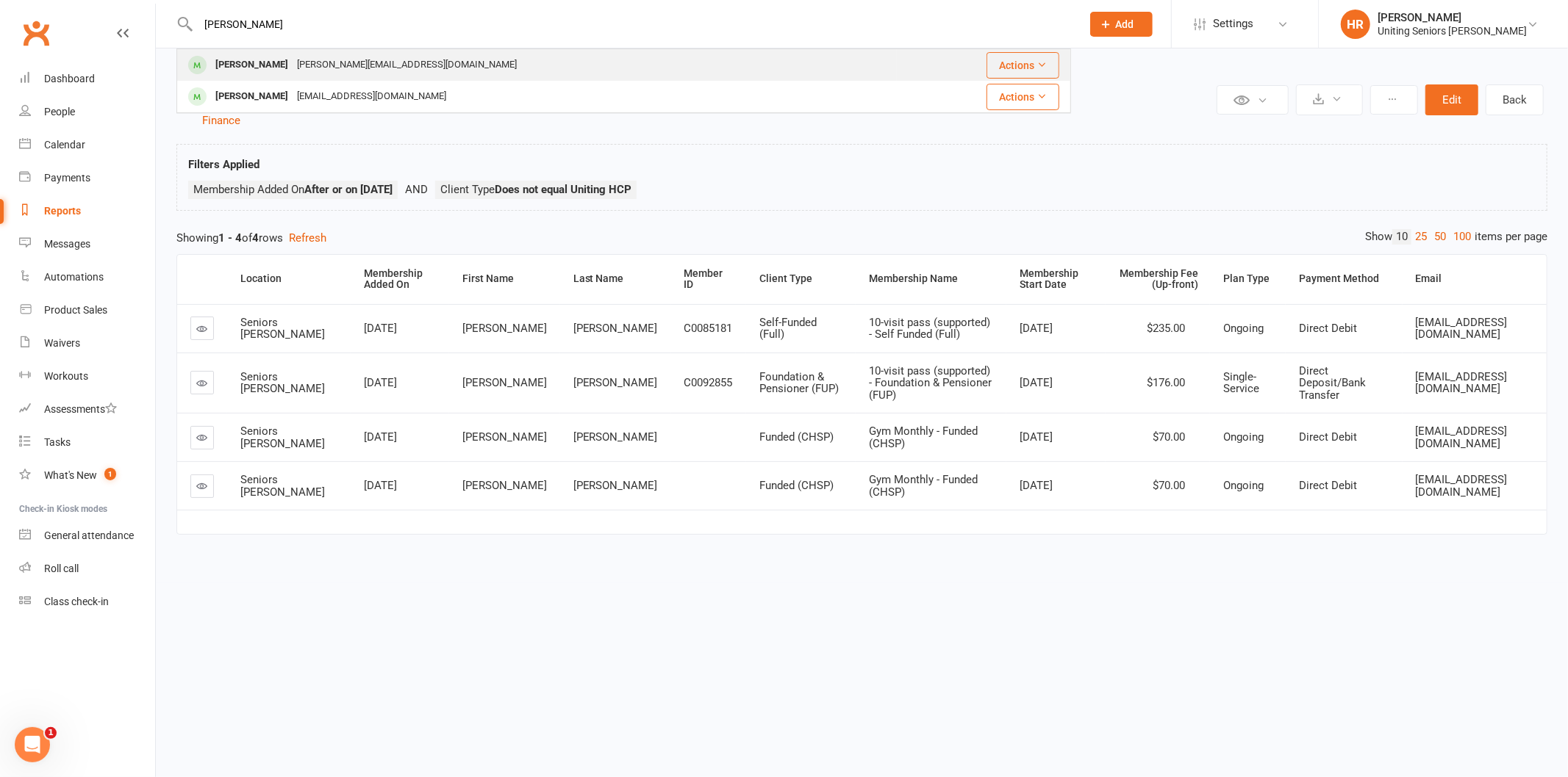
type input "[PERSON_NAME]"
click at [246, 55] on div "[PERSON_NAME]" at bounding box center [251, 65] width 82 height 22
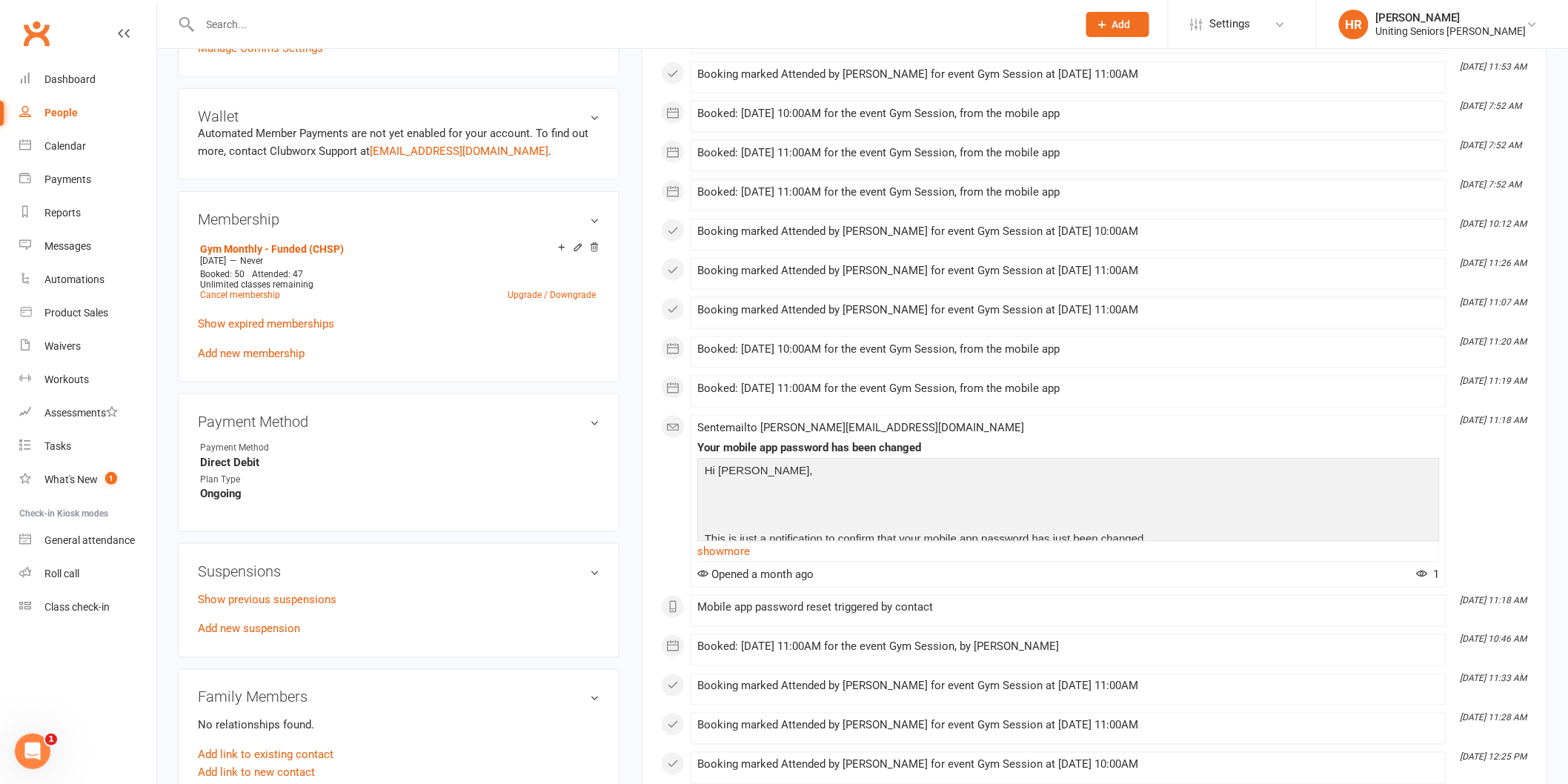
scroll to position [576, 0]
click at [249, 290] on link "Cancel membership" at bounding box center [239, 291] width 80 height 10
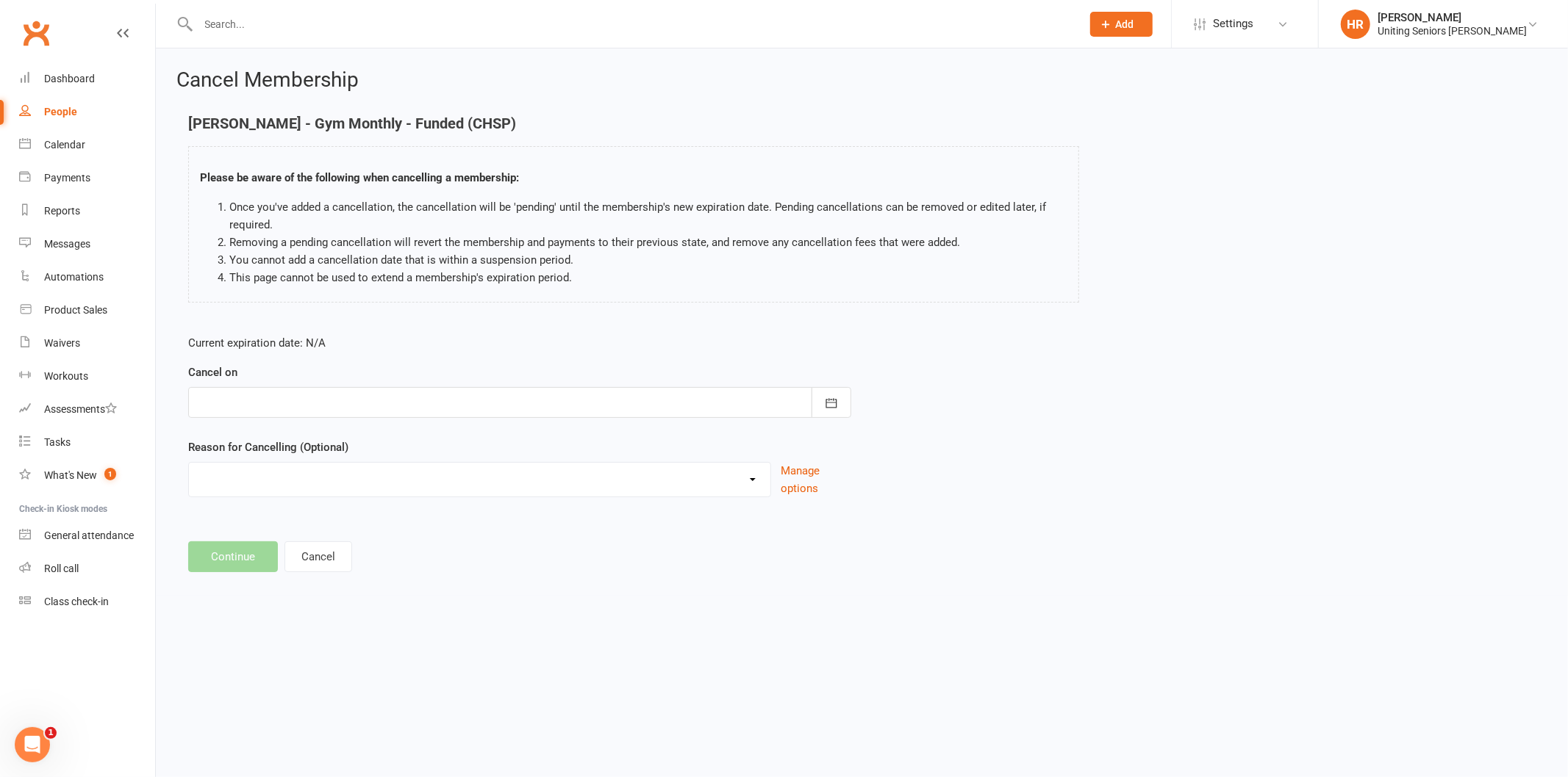
click at [442, 384] on div "Cancel on [DATE] Sun Mon Tue Wed Thu Fri Sat 36 31 01 02 03 04 05 06 37 07 08 0…" at bounding box center [520, 391] width 663 height 55
click at [438, 400] on div at bounding box center [520, 402] width 663 height 30
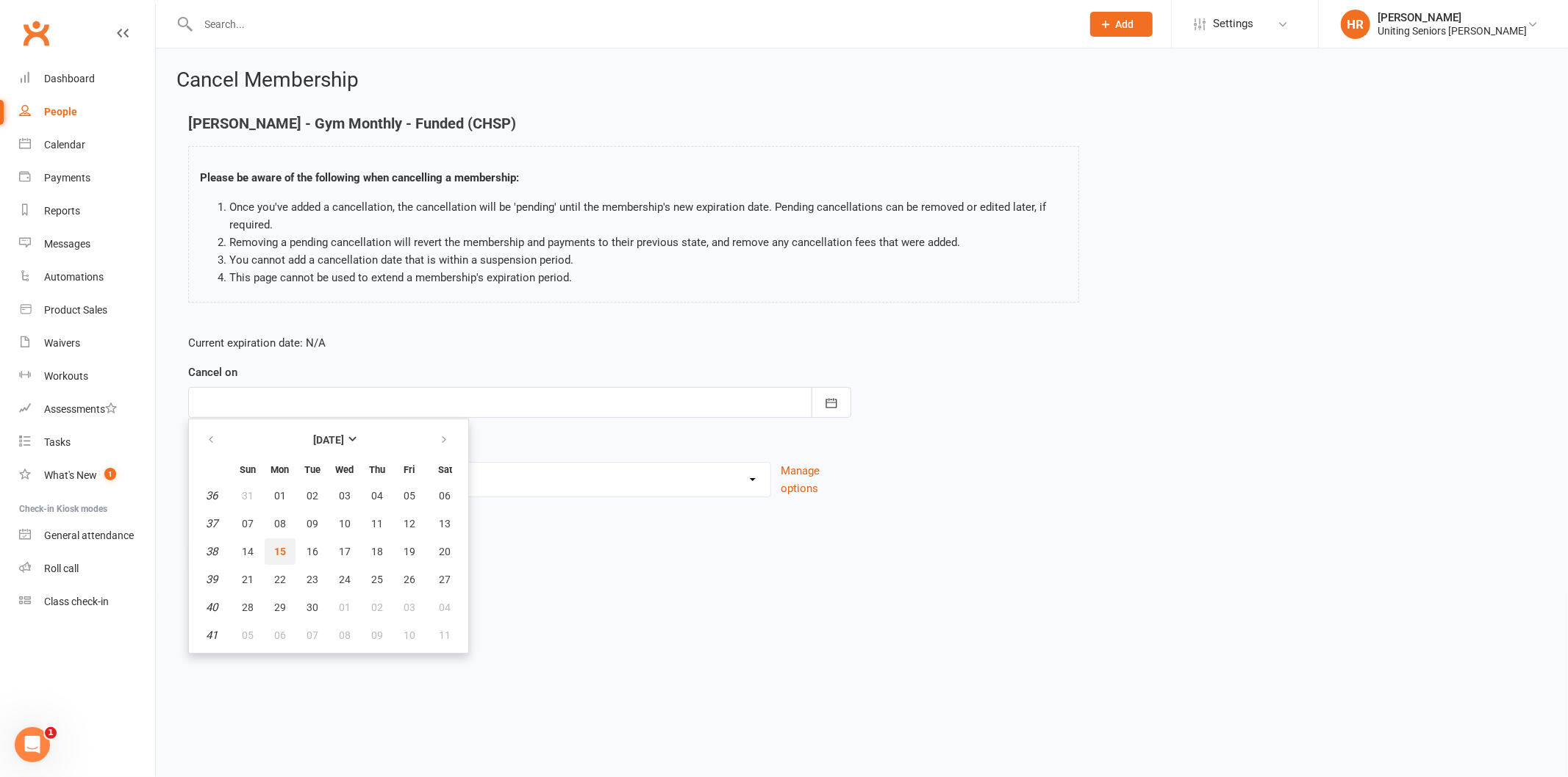
click at [284, 548] on button "15" at bounding box center [280, 552] width 30 height 27
type input "[DATE]"
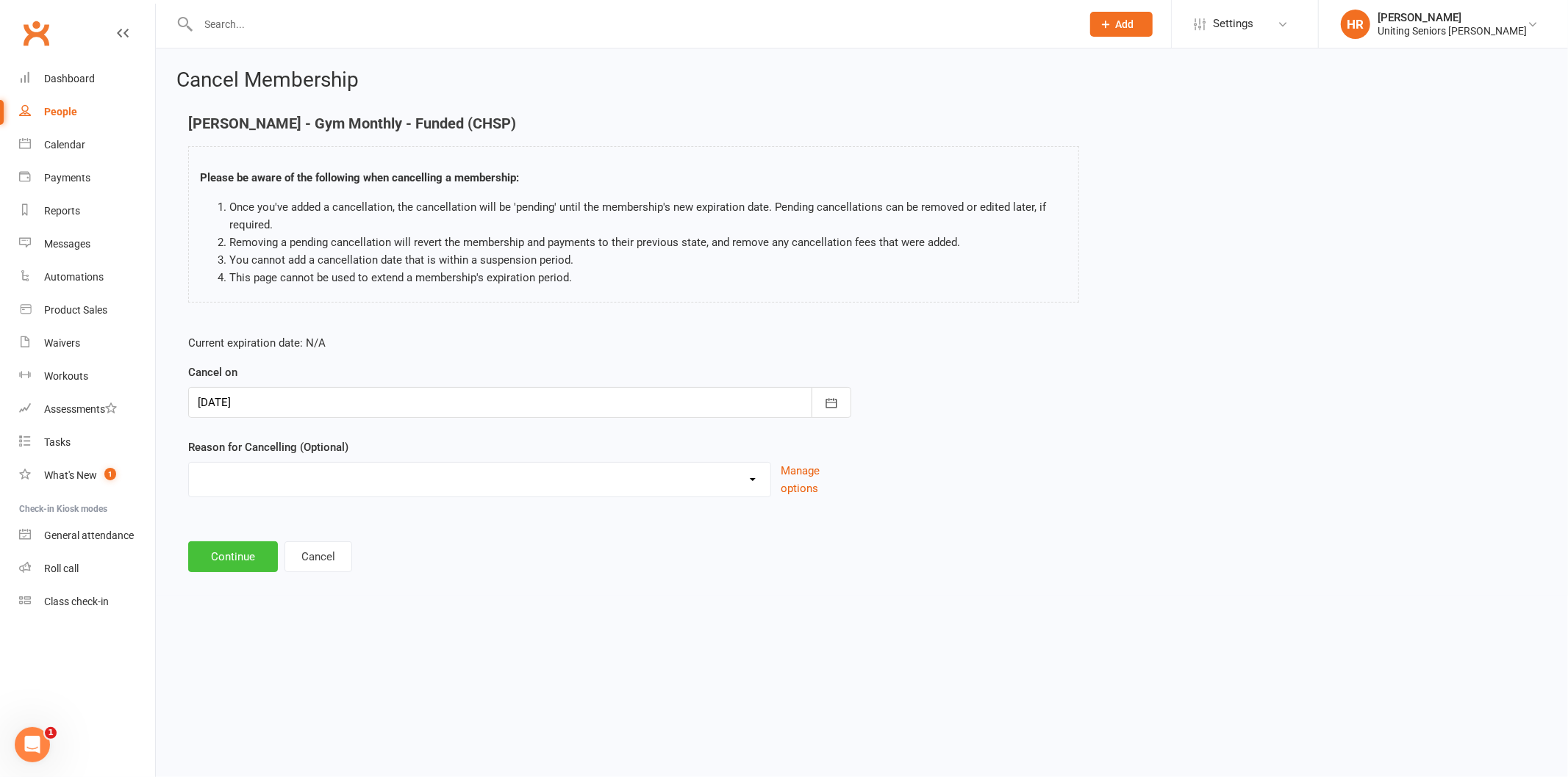
click at [240, 548] on button "Continue" at bounding box center [233, 557] width 90 height 30
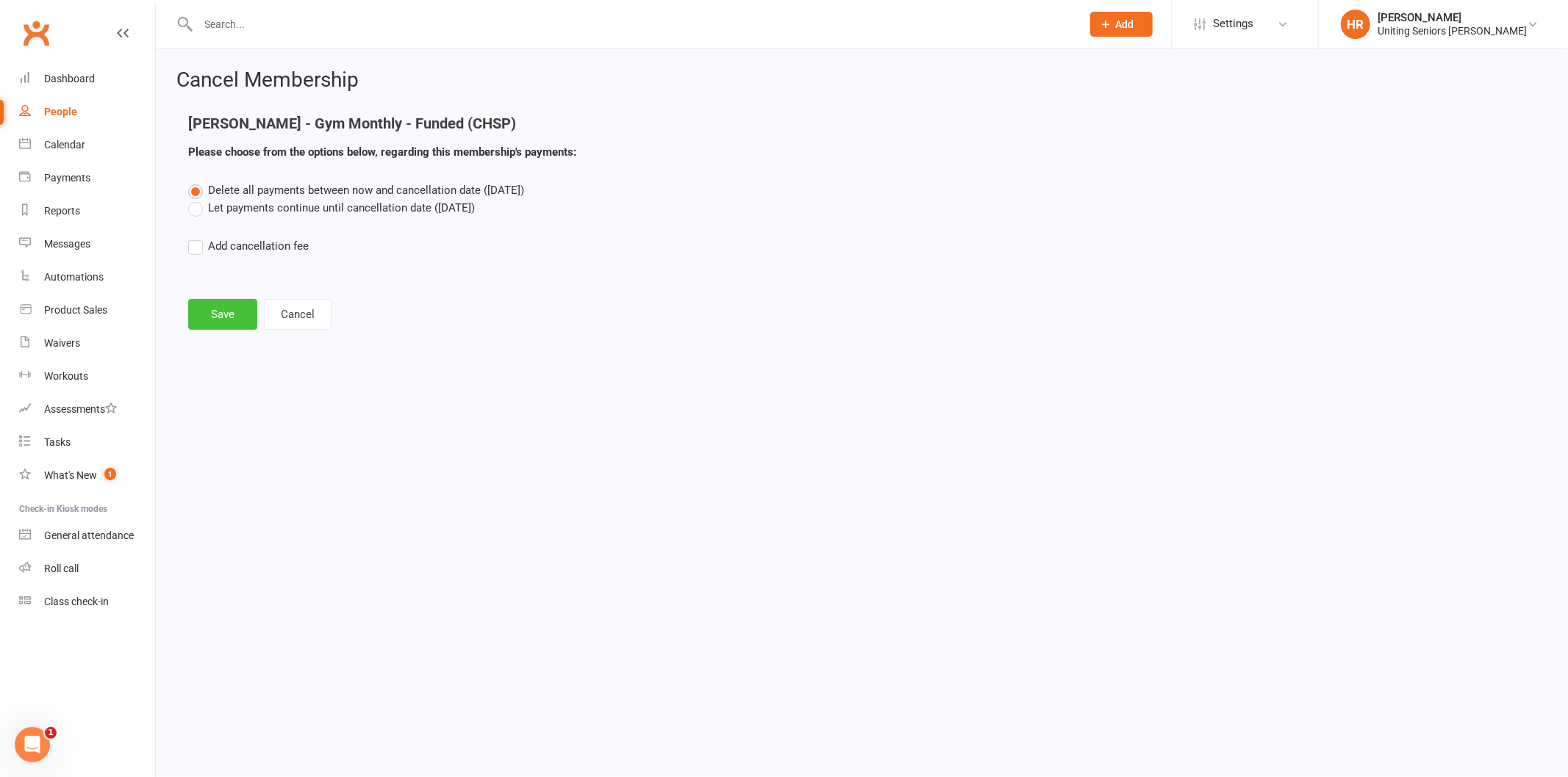
click at [246, 316] on button "Save" at bounding box center [222, 315] width 69 height 30
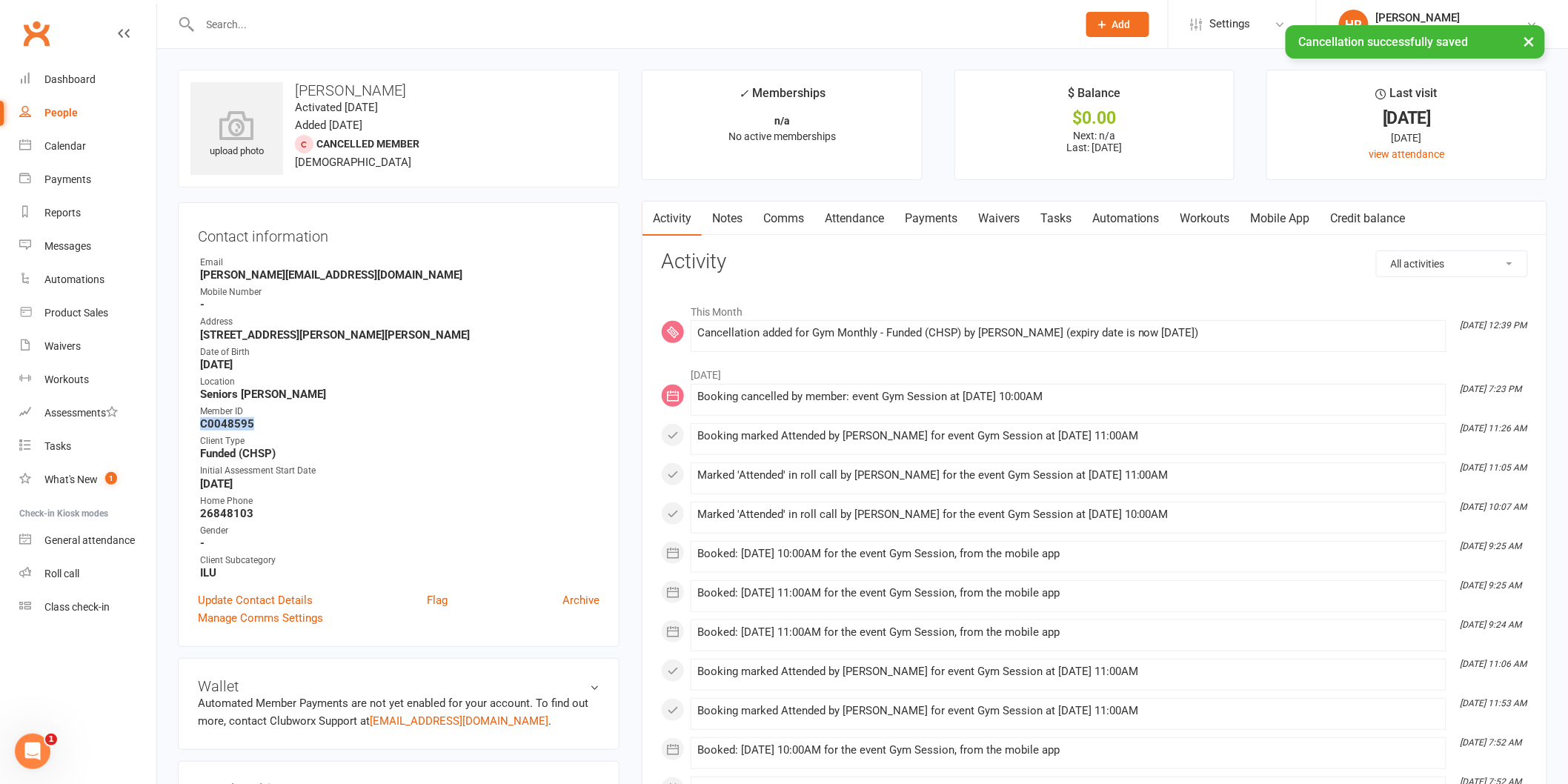
drag, startPoint x: 261, startPoint y: 427, endPoint x: 192, endPoint y: 426, distance: 69.0
click at [192, 426] on div "Contact information Owner Email [PERSON_NAME][EMAIL_ADDRESS][DOMAIN_NAME] Mobil…" at bounding box center [399, 425] width 442 height 445
copy strong "C0048595"
